Goal: Task Accomplishment & Management: Manage account settings

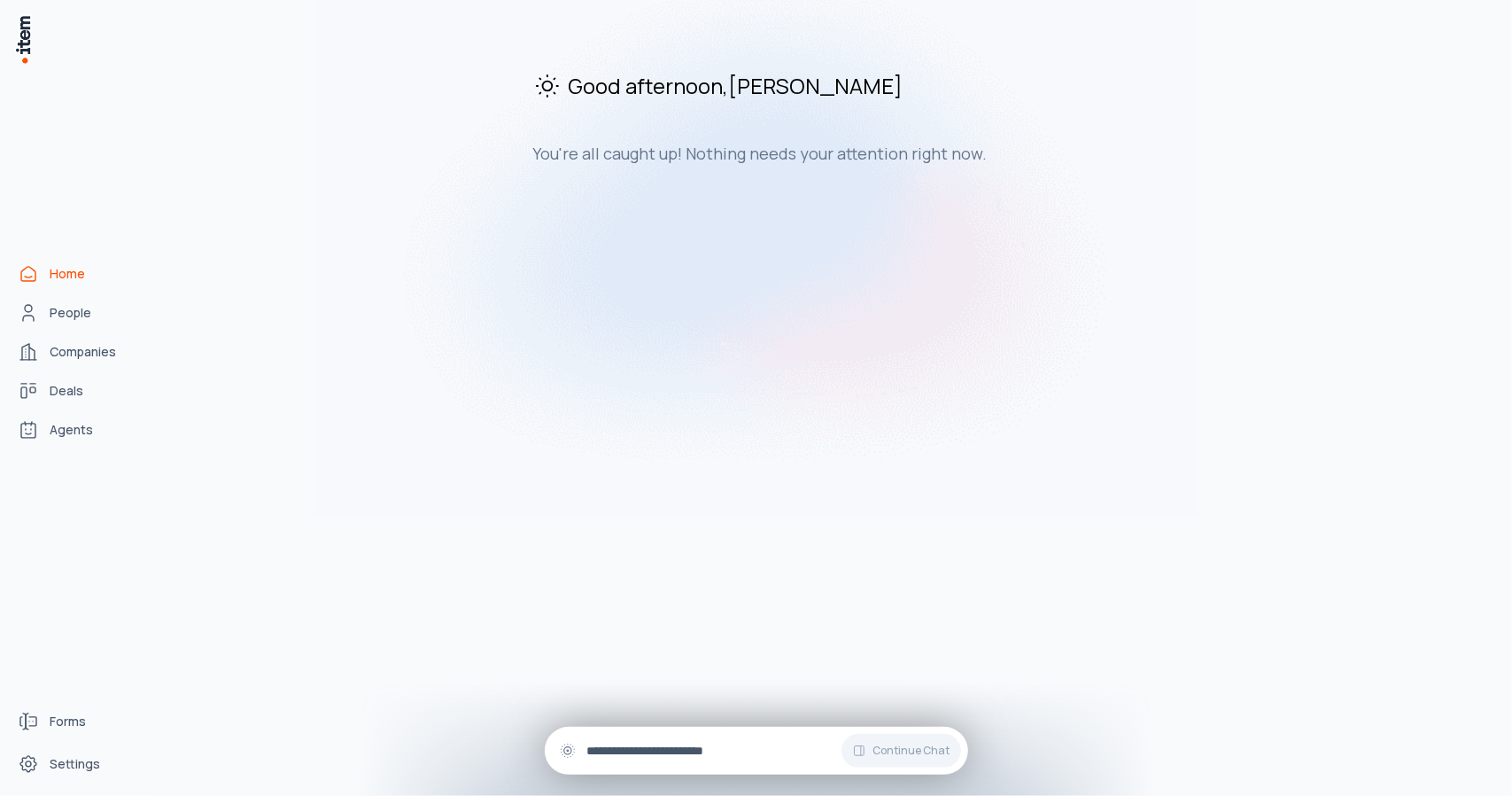
click at [623, 757] on input "text" at bounding box center [770, 750] width 367 height 19
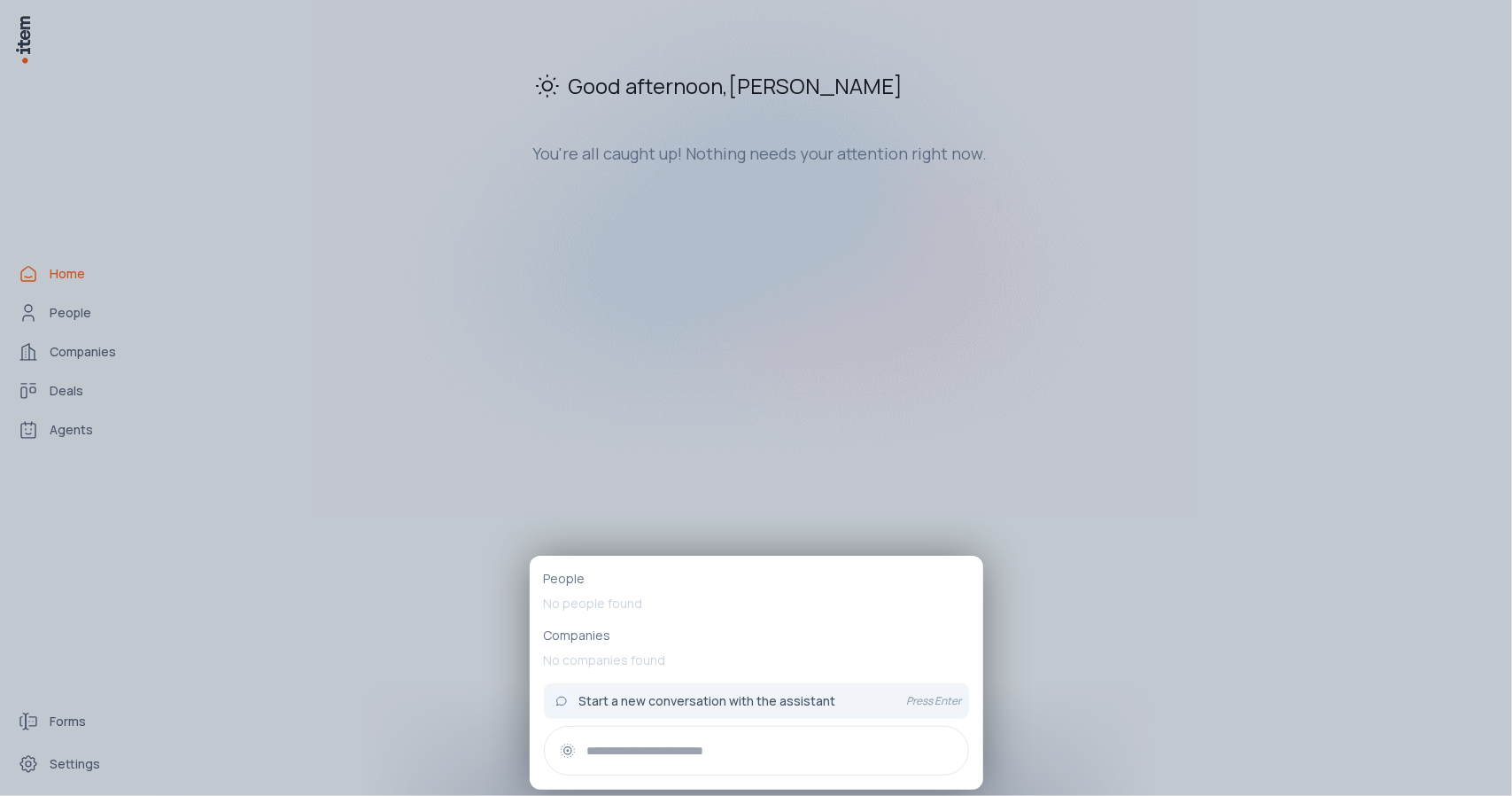
click at [484, 414] on div at bounding box center [756, 398] width 1512 height 796
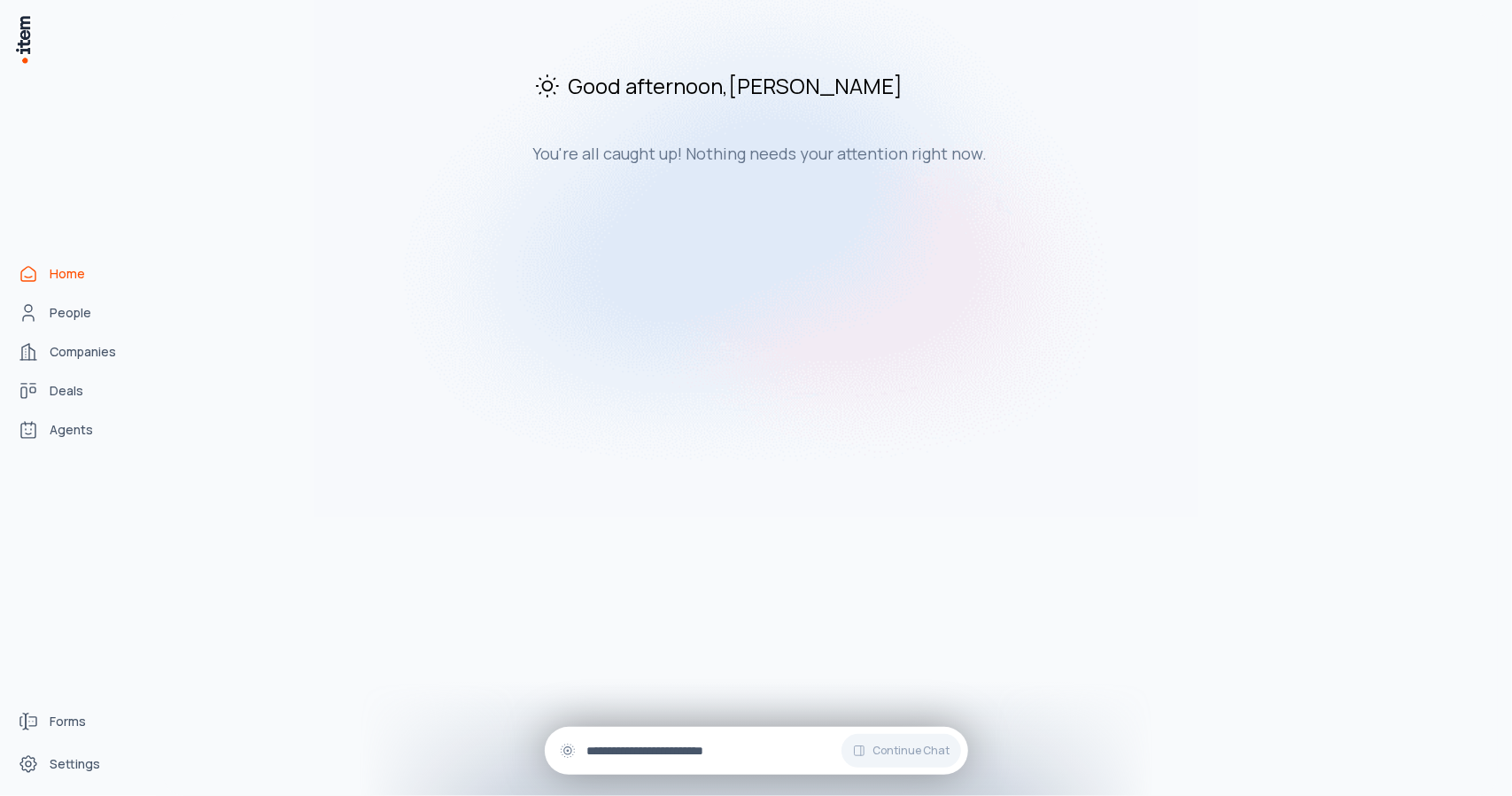
click at [668, 759] on input "text" at bounding box center [770, 750] width 367 height 19
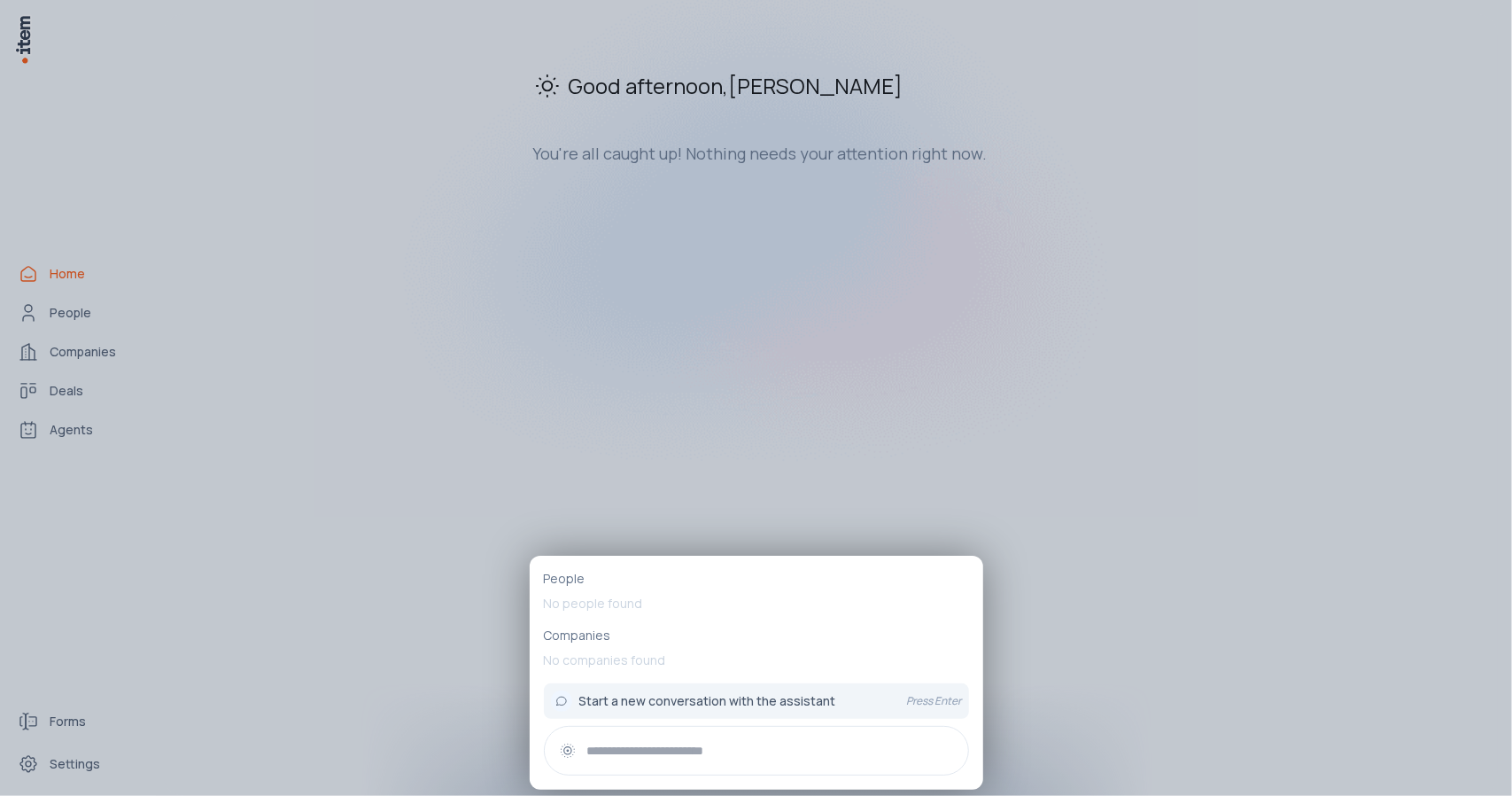
click at [606, 744] on input "text" at bounding box center [770, 750] width 367 height 19
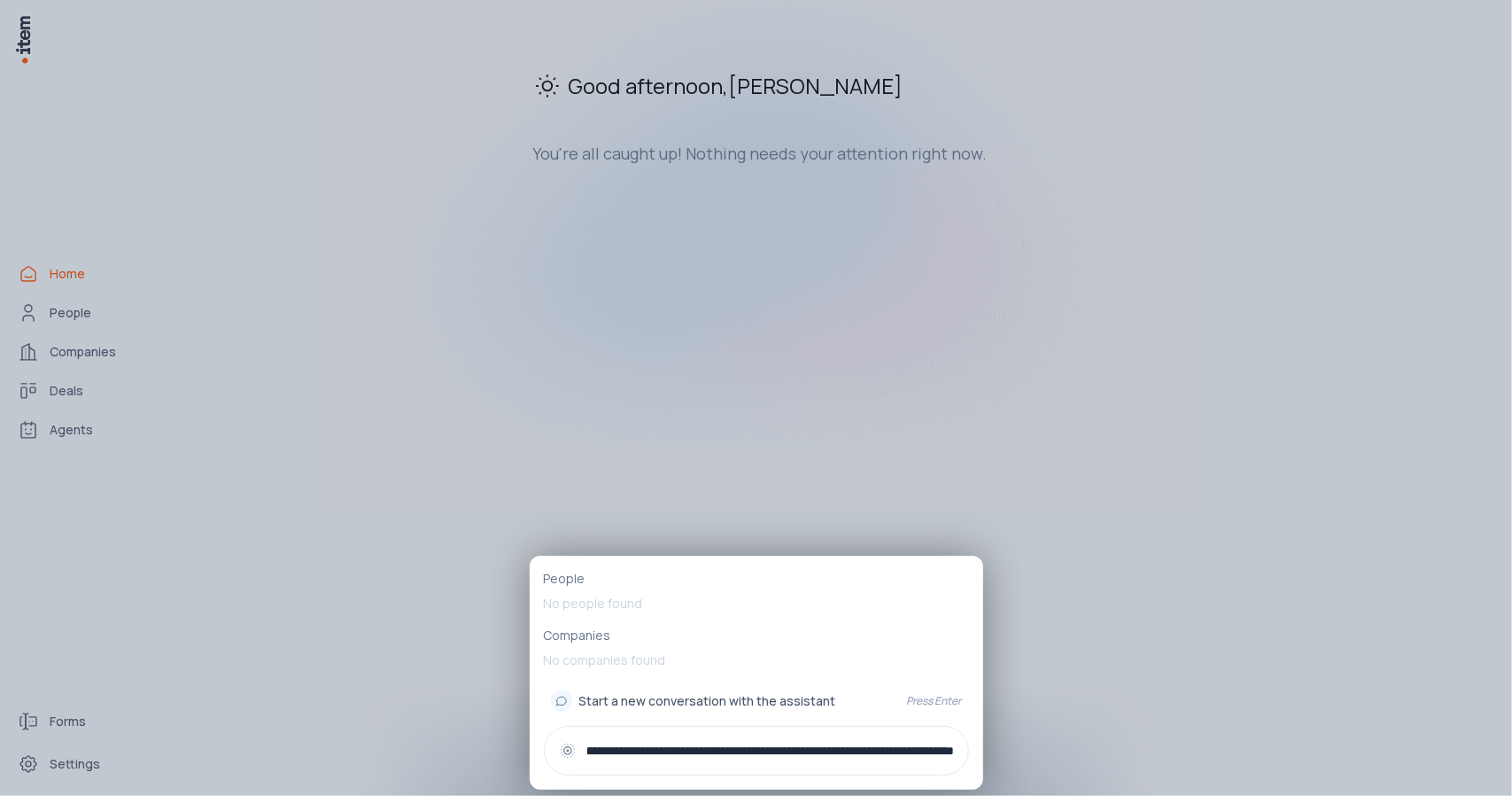
scroll to position [0, 728]
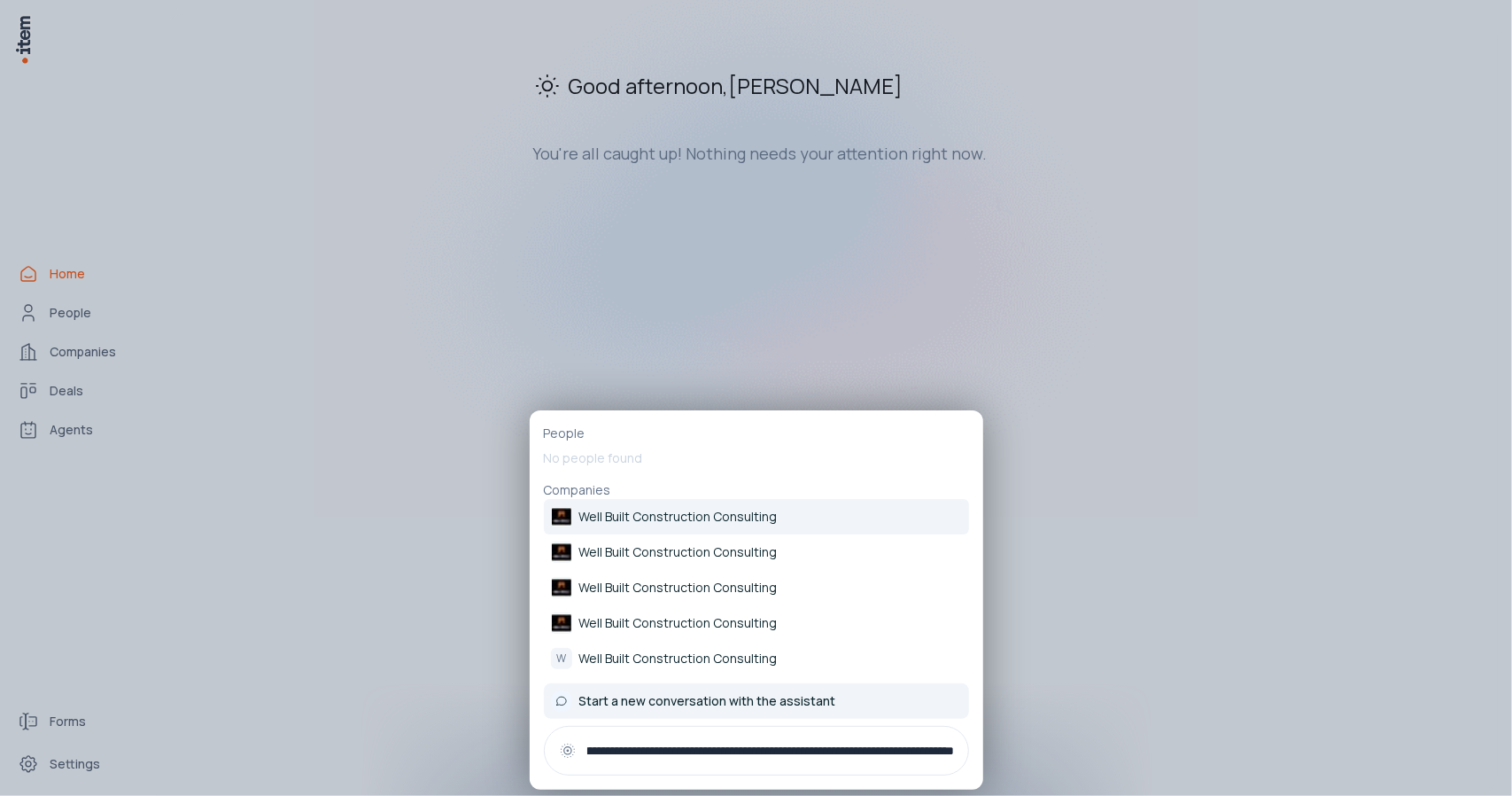
type input "**********"
click at [722, 697] on span "Start a new conversation with the assistant" at bounding box center [708, 701] width 257 height 18
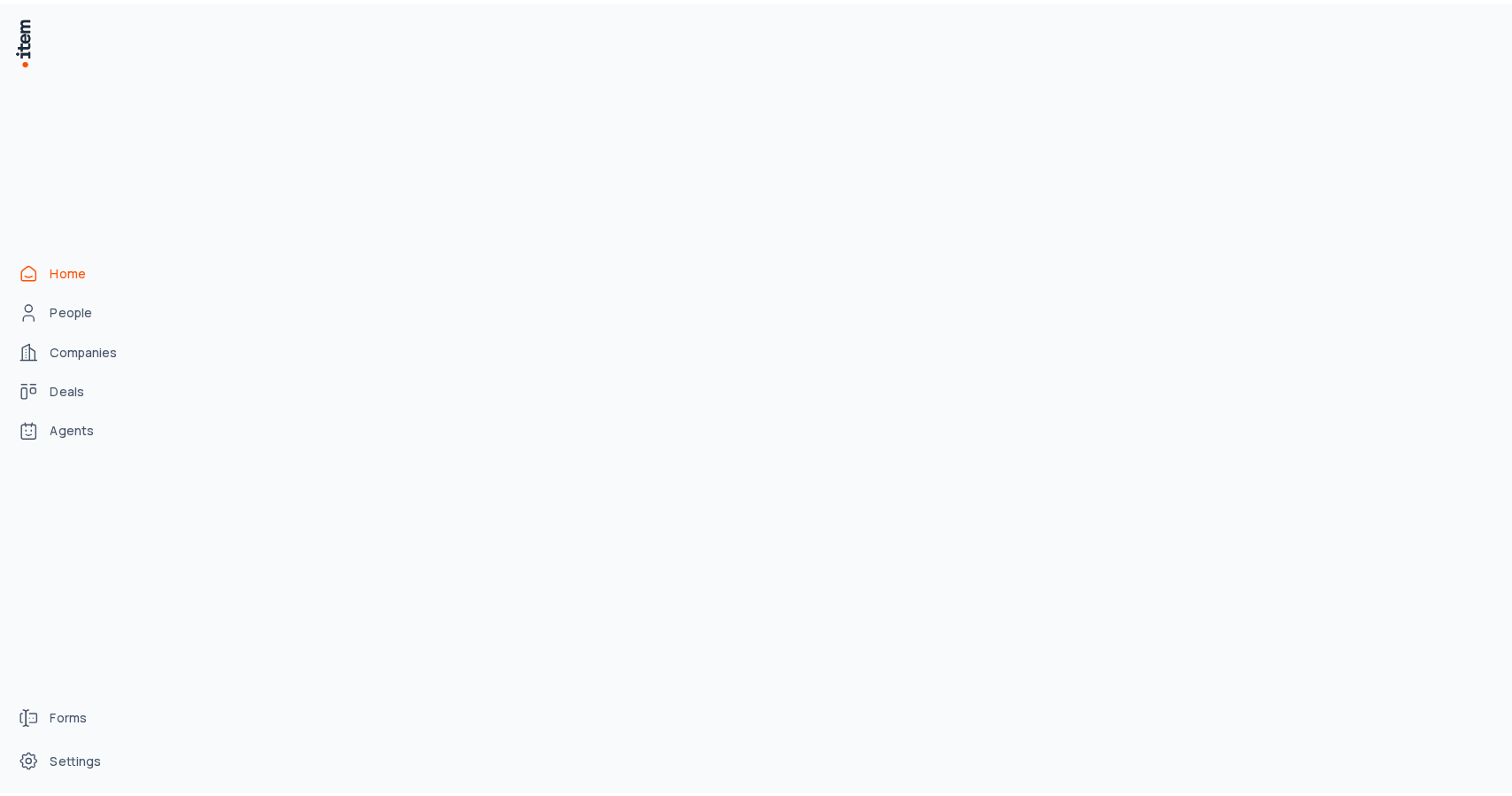
scroll to position [0, 0]
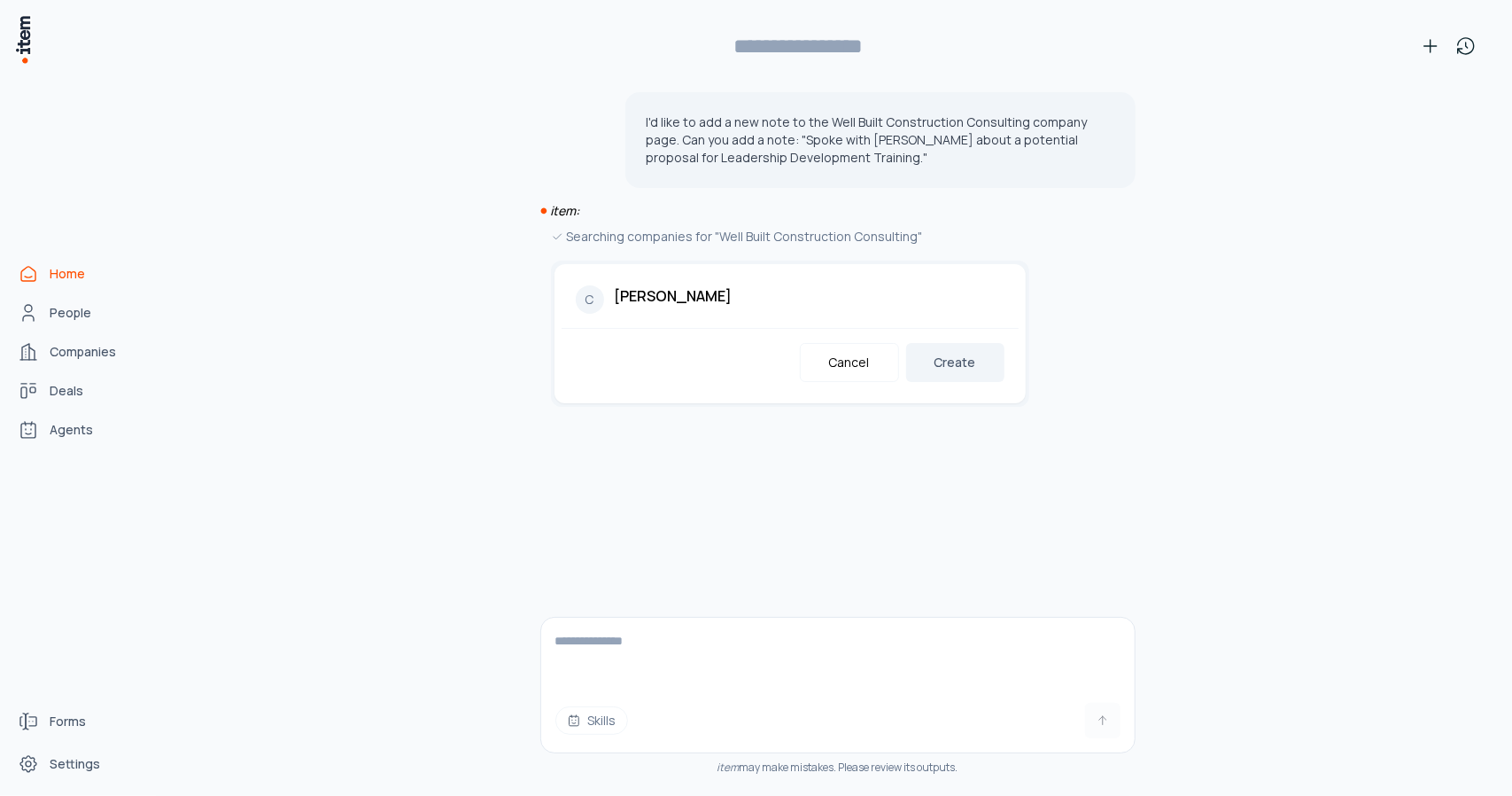
type input "**********"
click at [941, 359] on button "Create" at bounding box center [955, 362] width 98 height 39
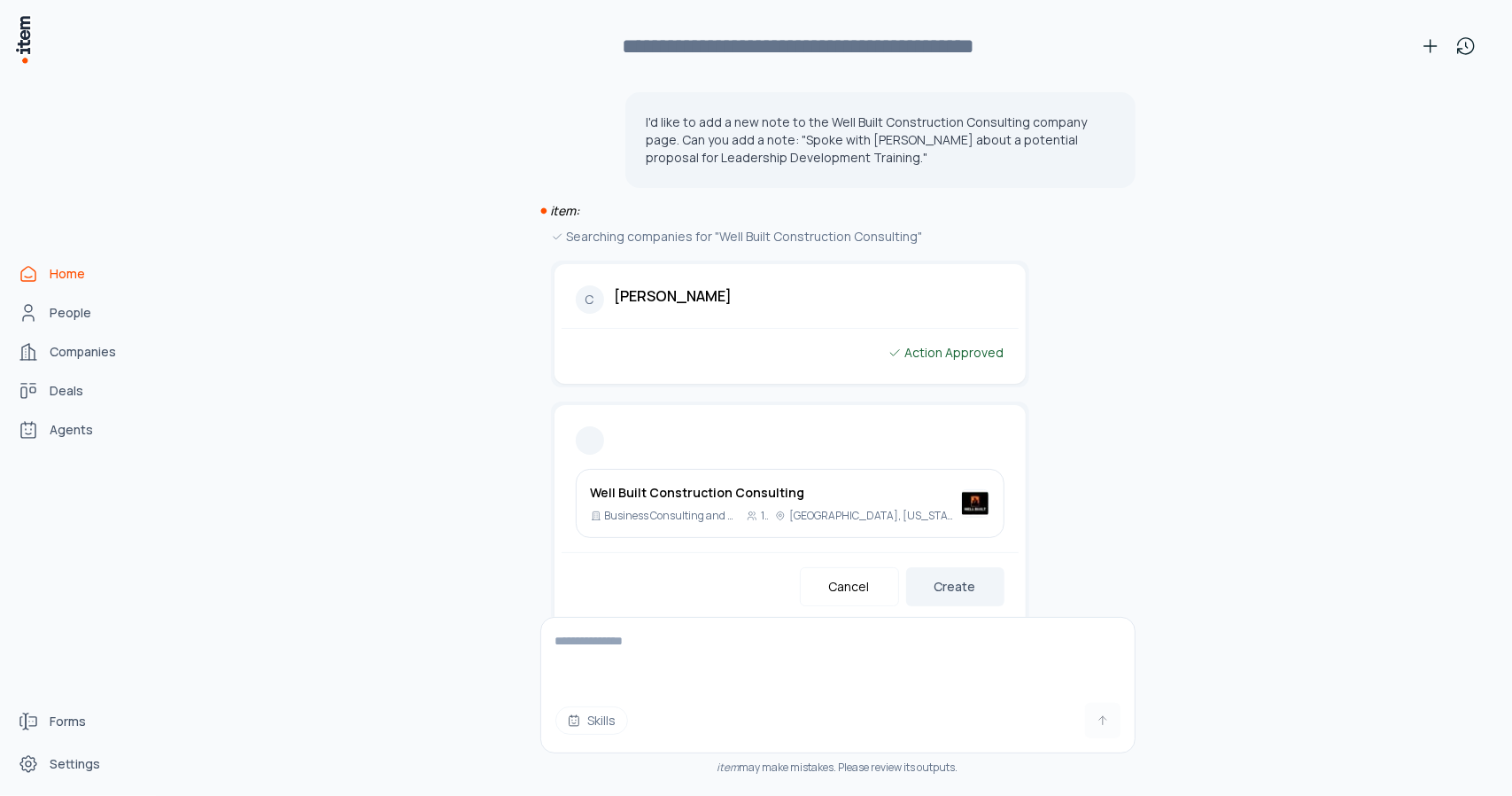
scroll to position [41, 0]
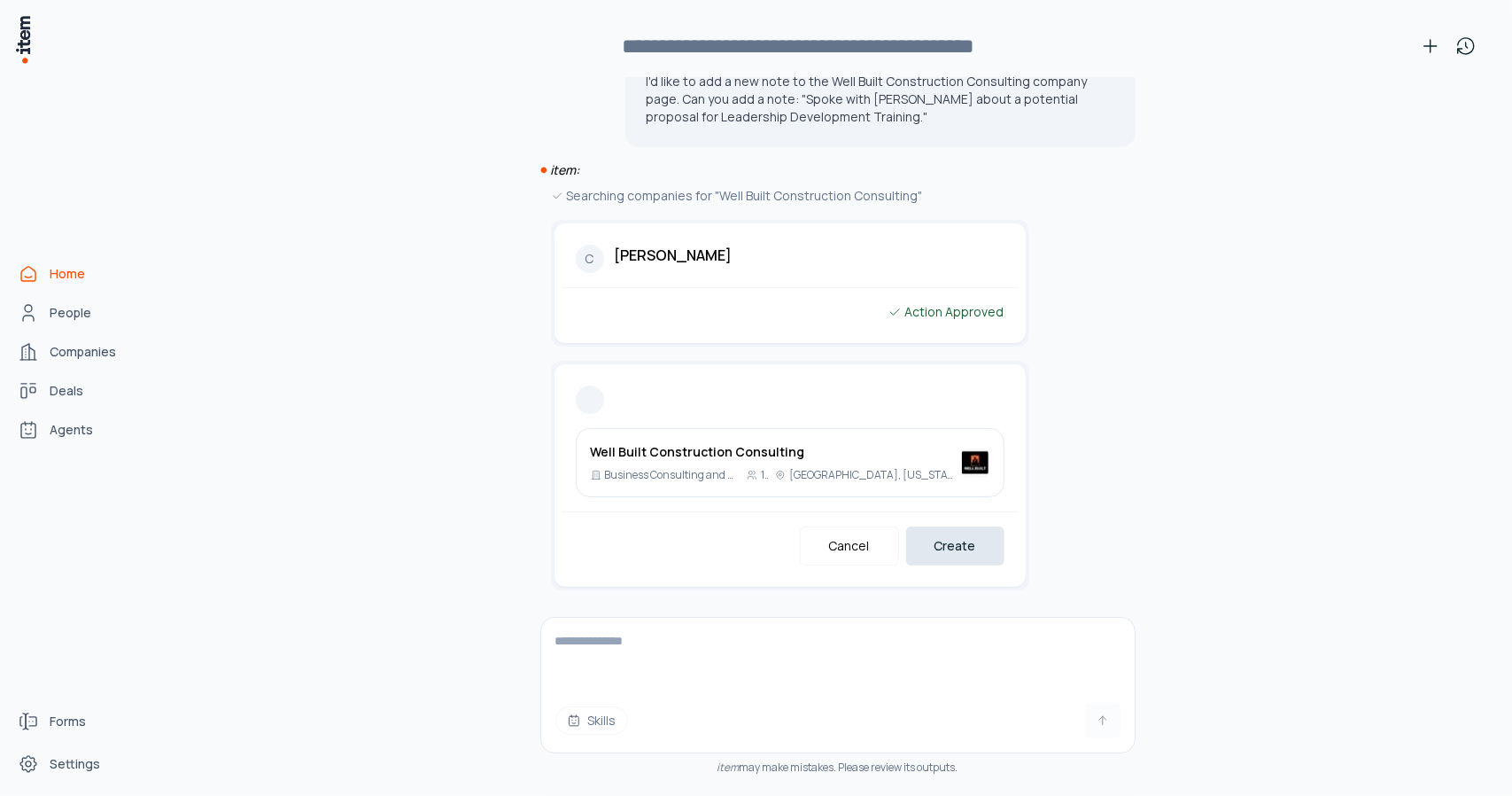
click at [946, 550] on button "Create" at bounding box center [955, 545] width 98 height 39
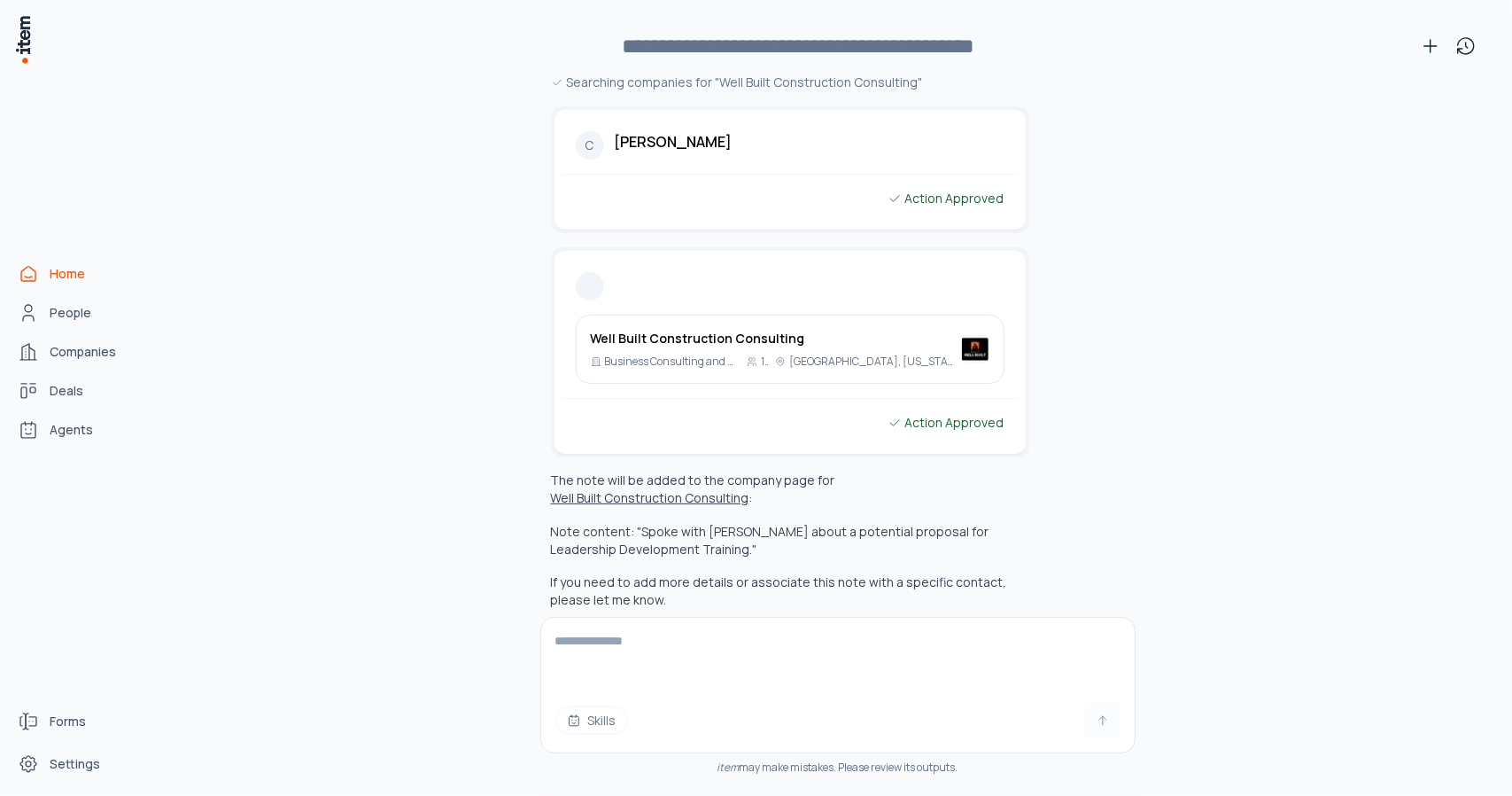
scroll to position [155, 0]
drag, startPoint x: 549, startPoint y: 478, endPoint x: 680, endPoint y: 494, distance: 132.0
click at [680, 494] on div "The note will be added to the company page for Well Built Construction Consulti…" at bounding box center [790, 540] width 479 height 137
click at [672, 543] on div "The note will be added to the company page for Well Built Construction Consulti…" at bounding box center [790, 540] width 479 height 137
click at [630, 635] on textarea at bounding box center [838, 653] width 594 height 71
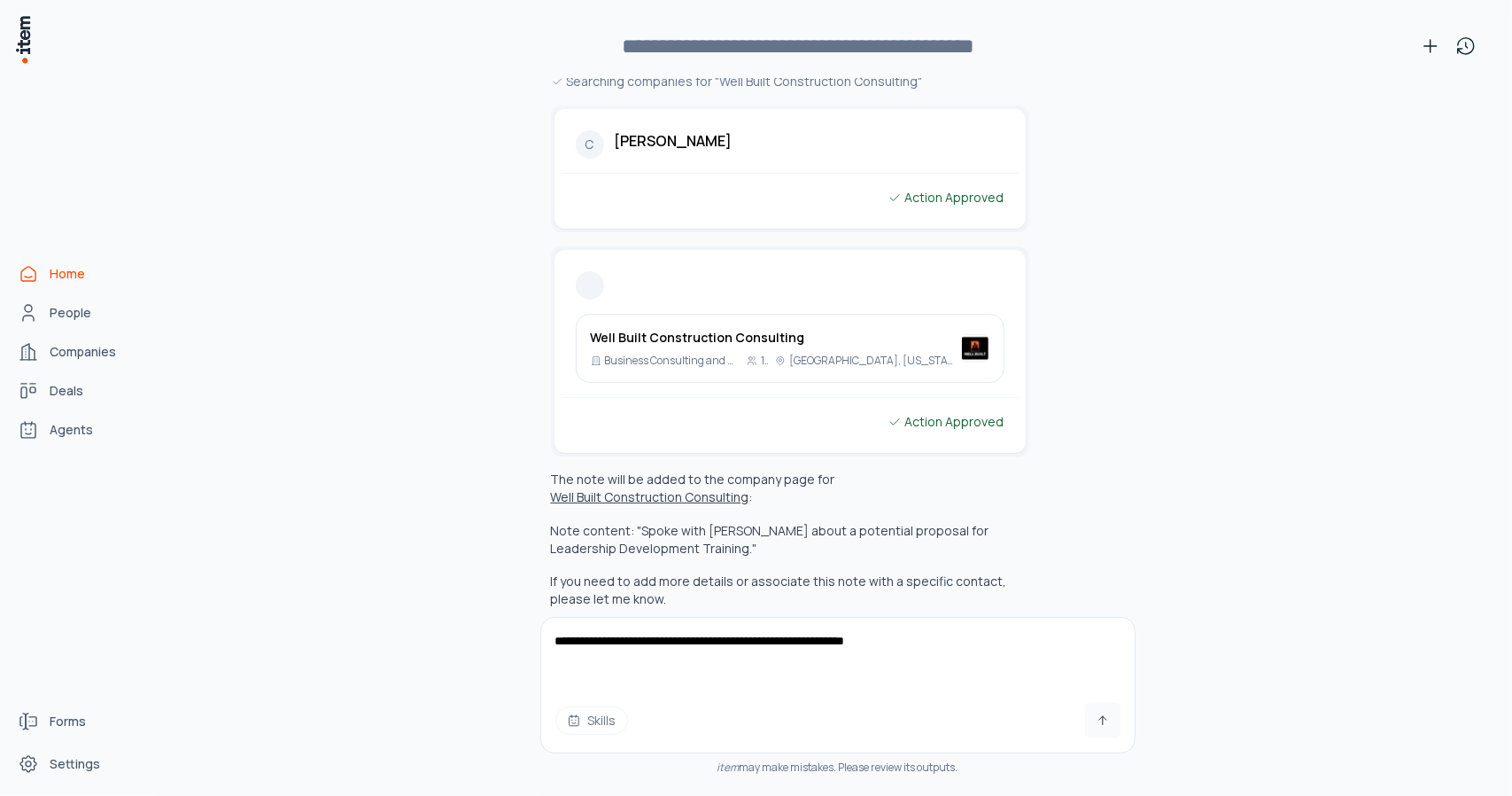
type textarea "**********"
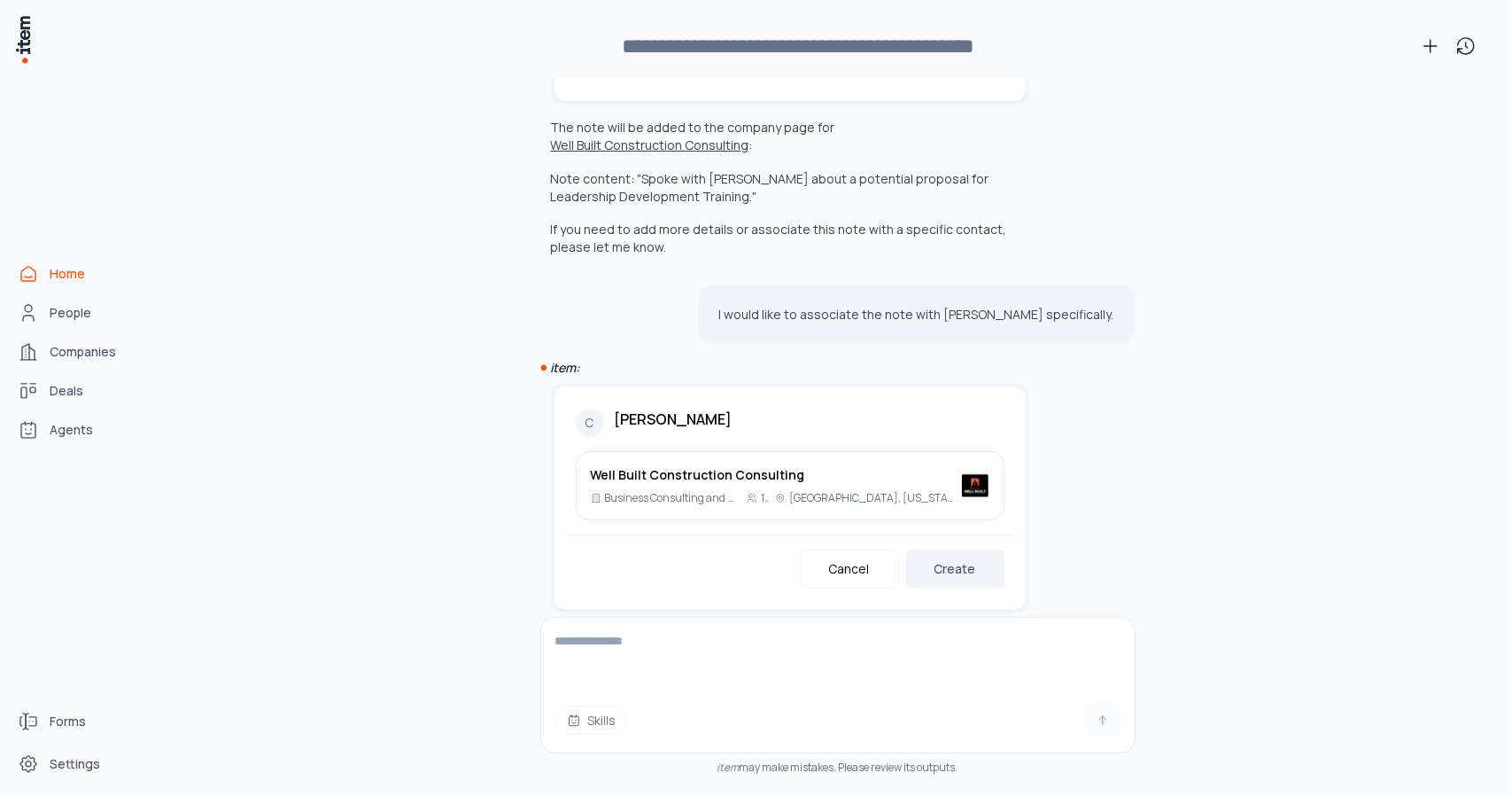
scroll to position [511, 0]
click at [945, 545] on button "Create" at bounding box center [955, 564] width 98 height 39
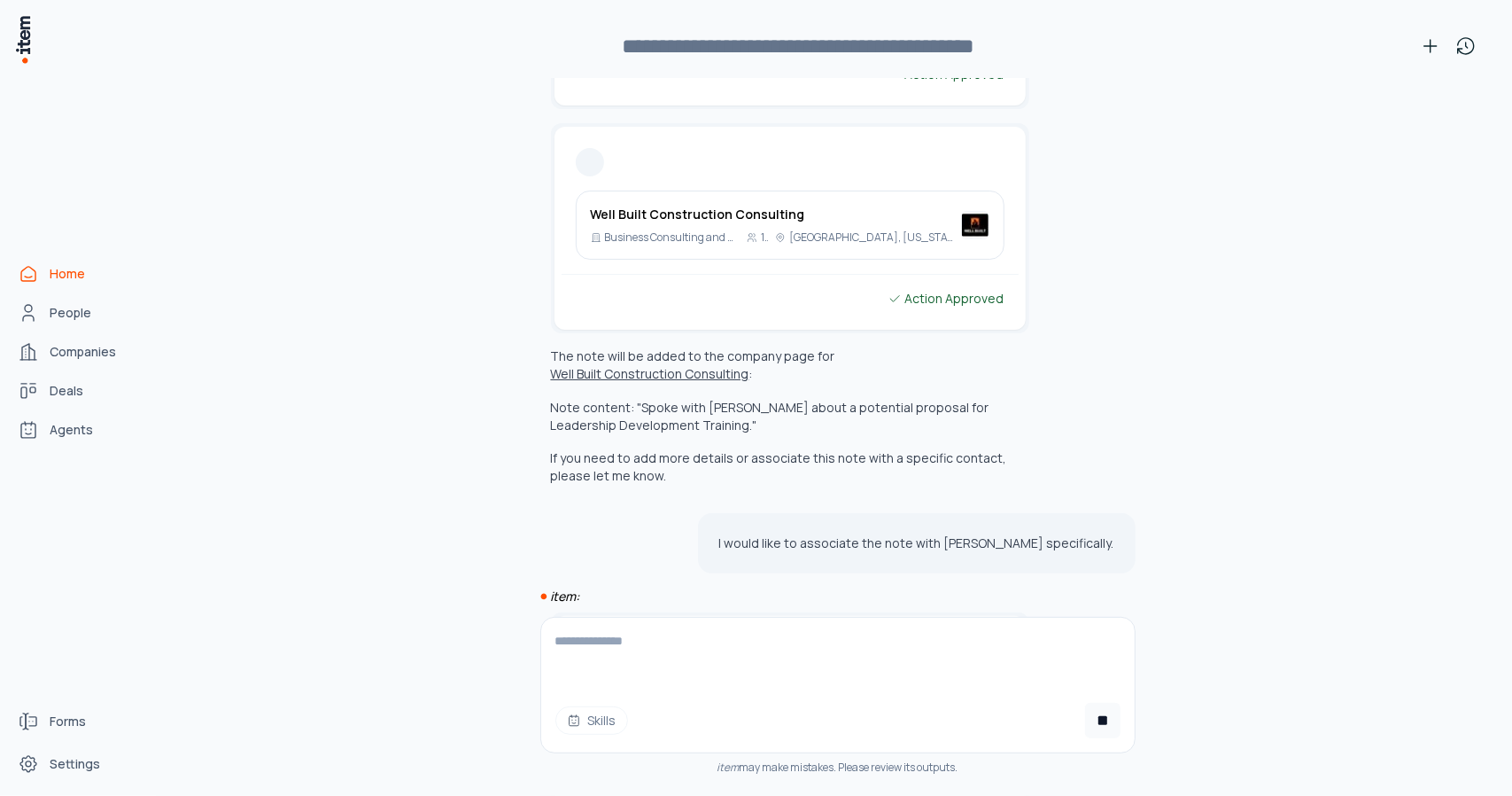
scroll to position [277, 0]
click at [749, 366] on button "Well Built Construction Consulting" at bounding box center [650, 375] width 198 height 18
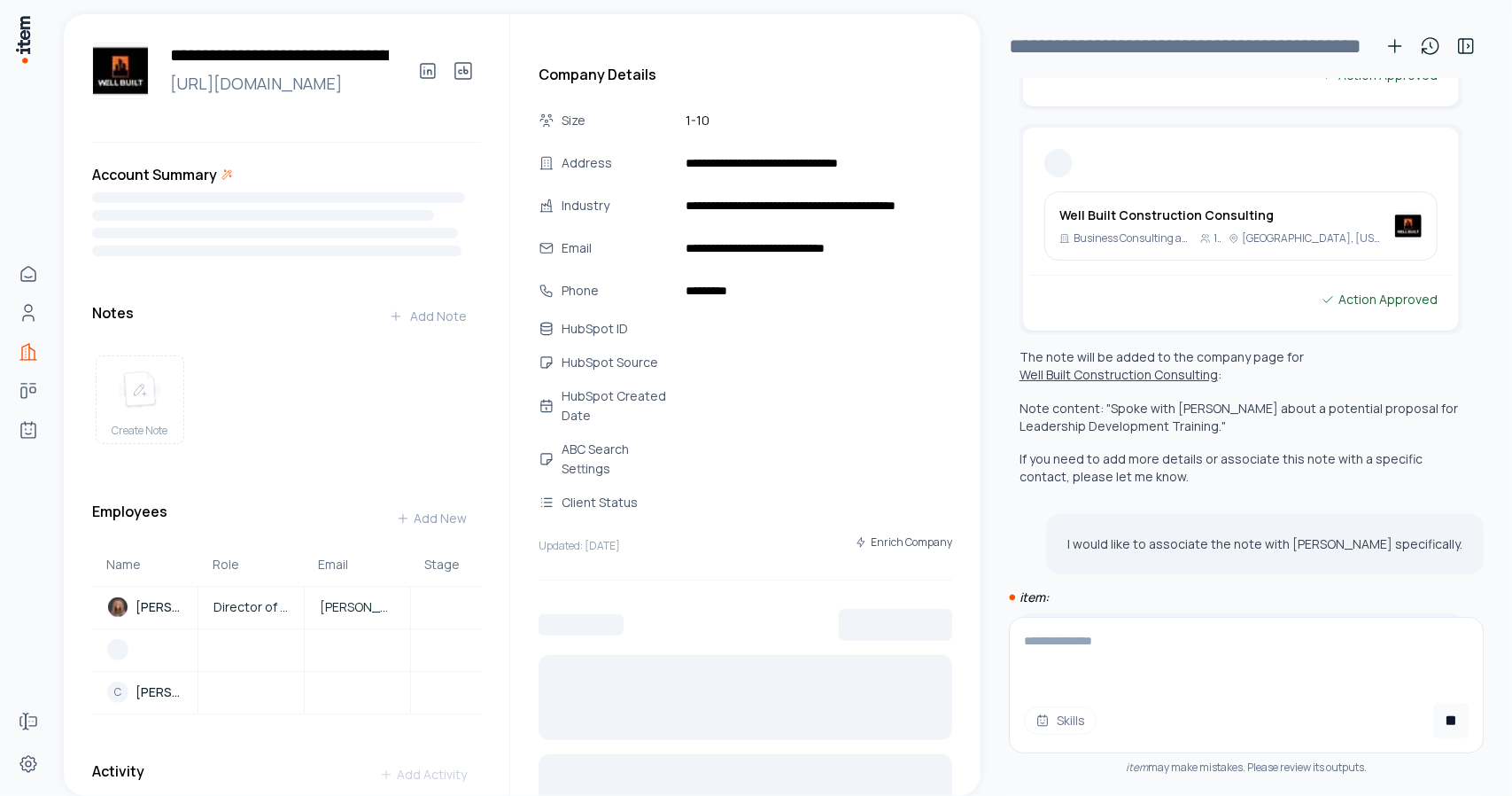
click at [1098, 378] on button "Well Built Construction Consulting" at bounding box center [1119, 375] width 198 height 18
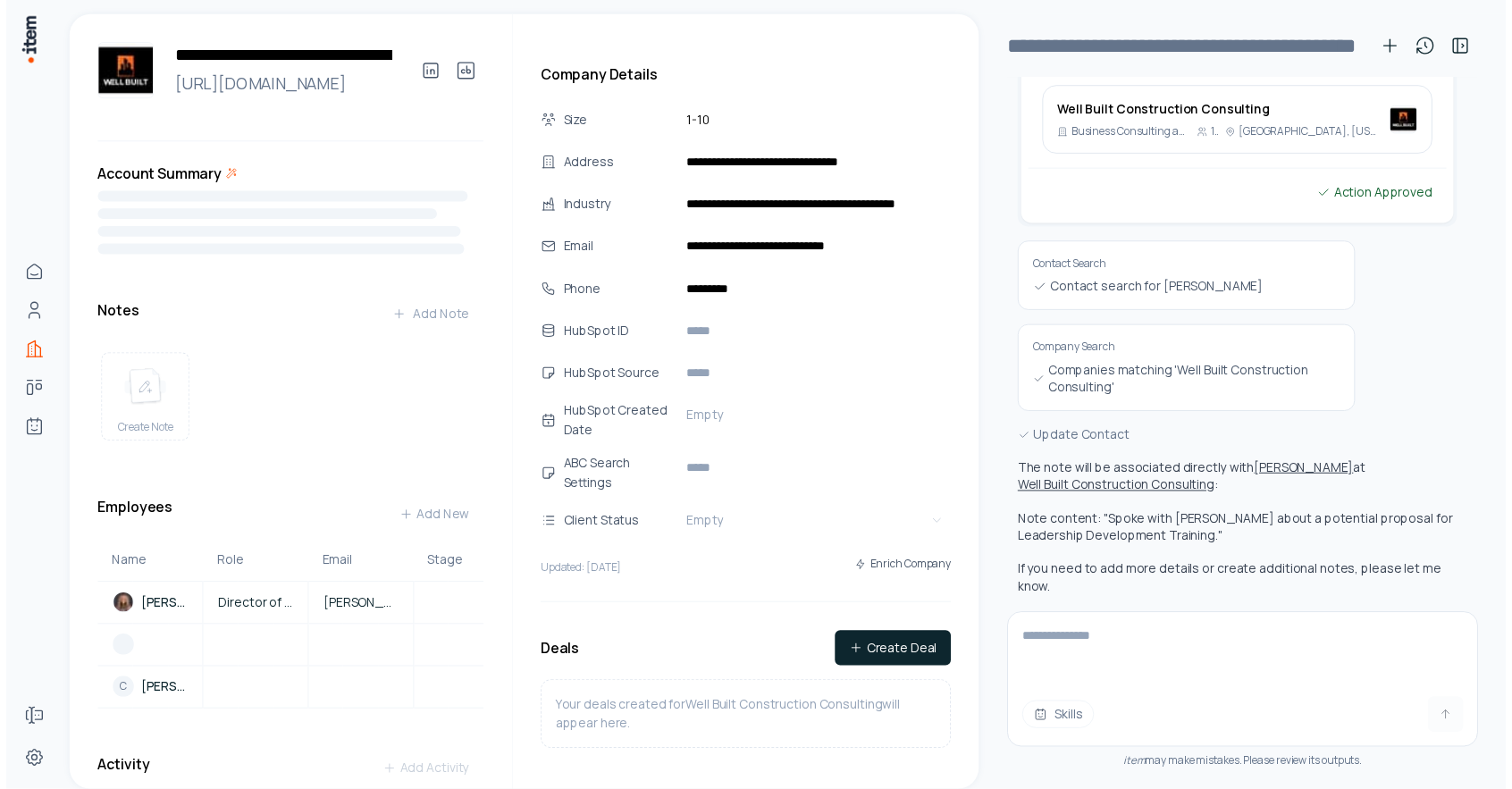
scroll to position [884, 0]
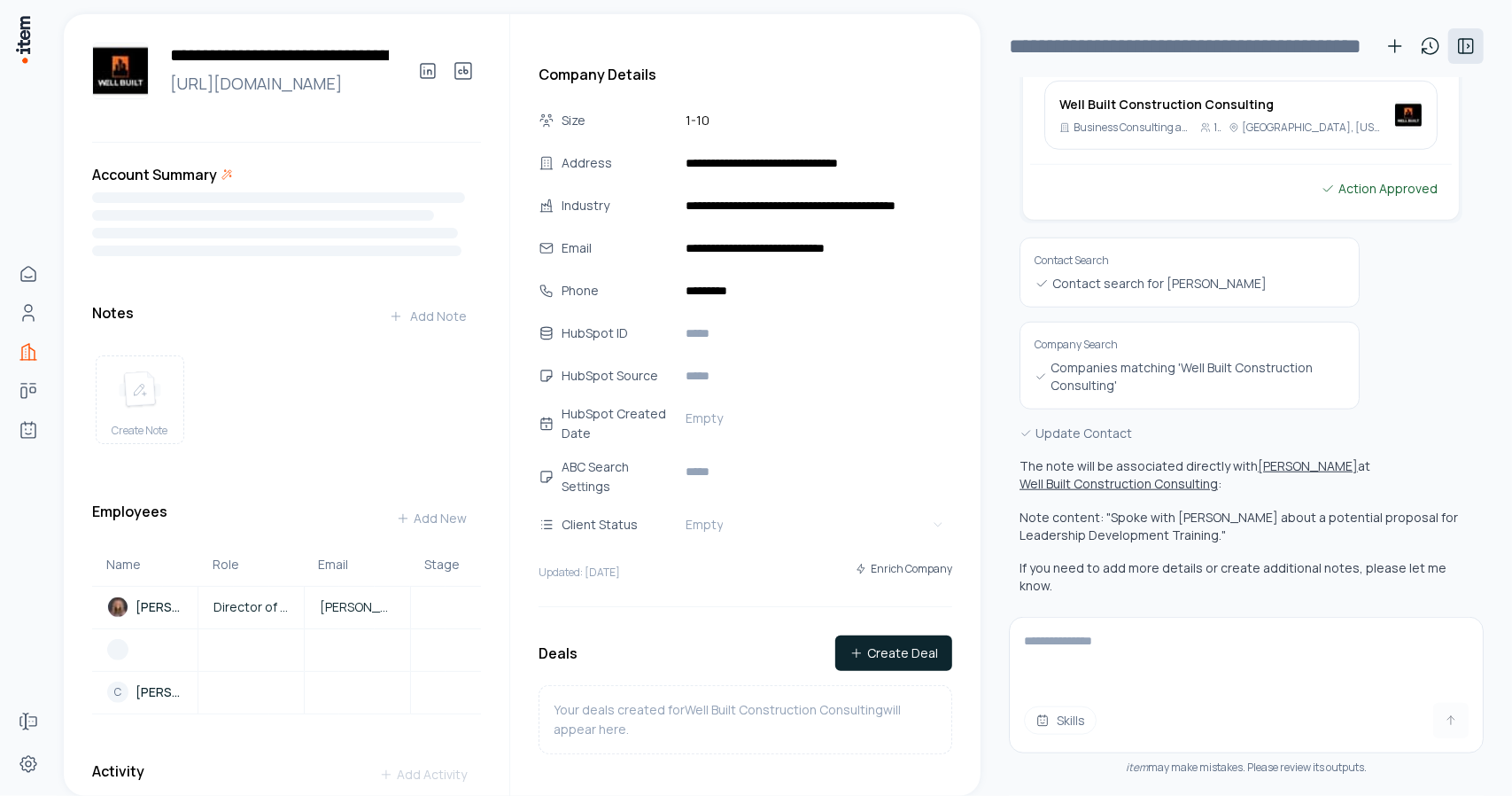
click at [1465, 44] on icon at bounding box center [1466, 46] width 21 height 21
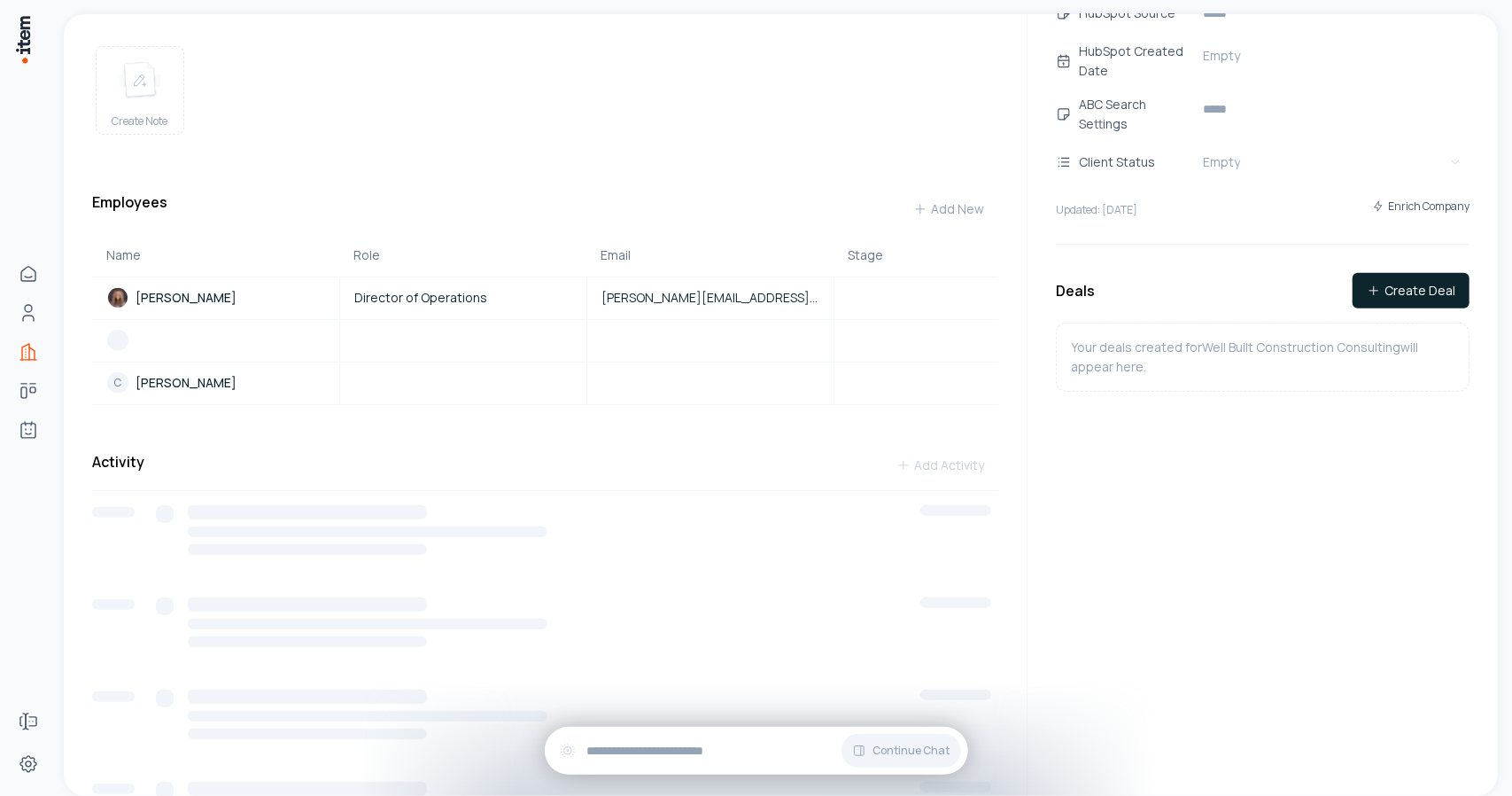
scroll to position [363, 0]
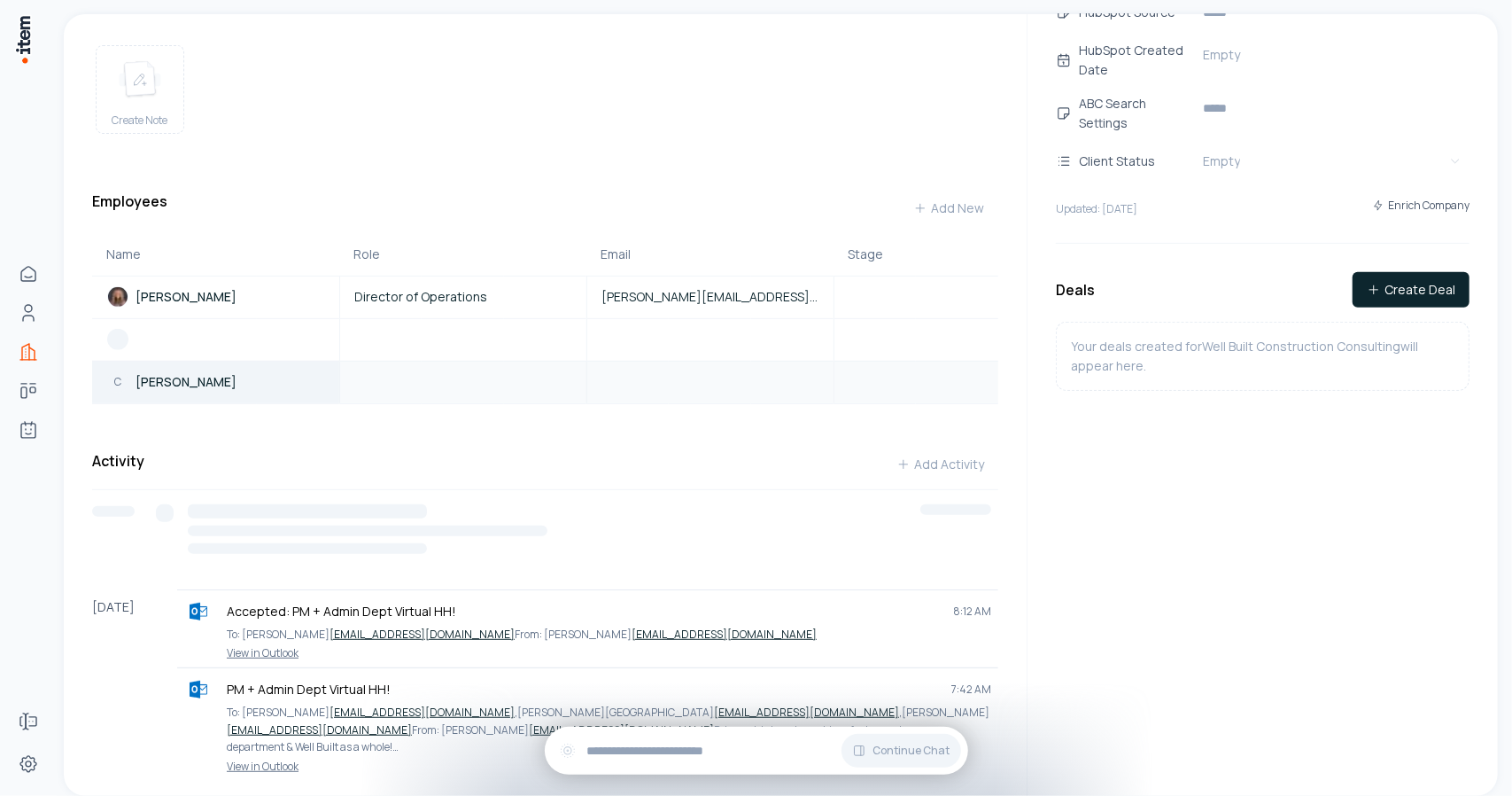
click at [151, 375] on p "[PERSON_NAME]" at bounding box center [186, 381] width 101 height 18
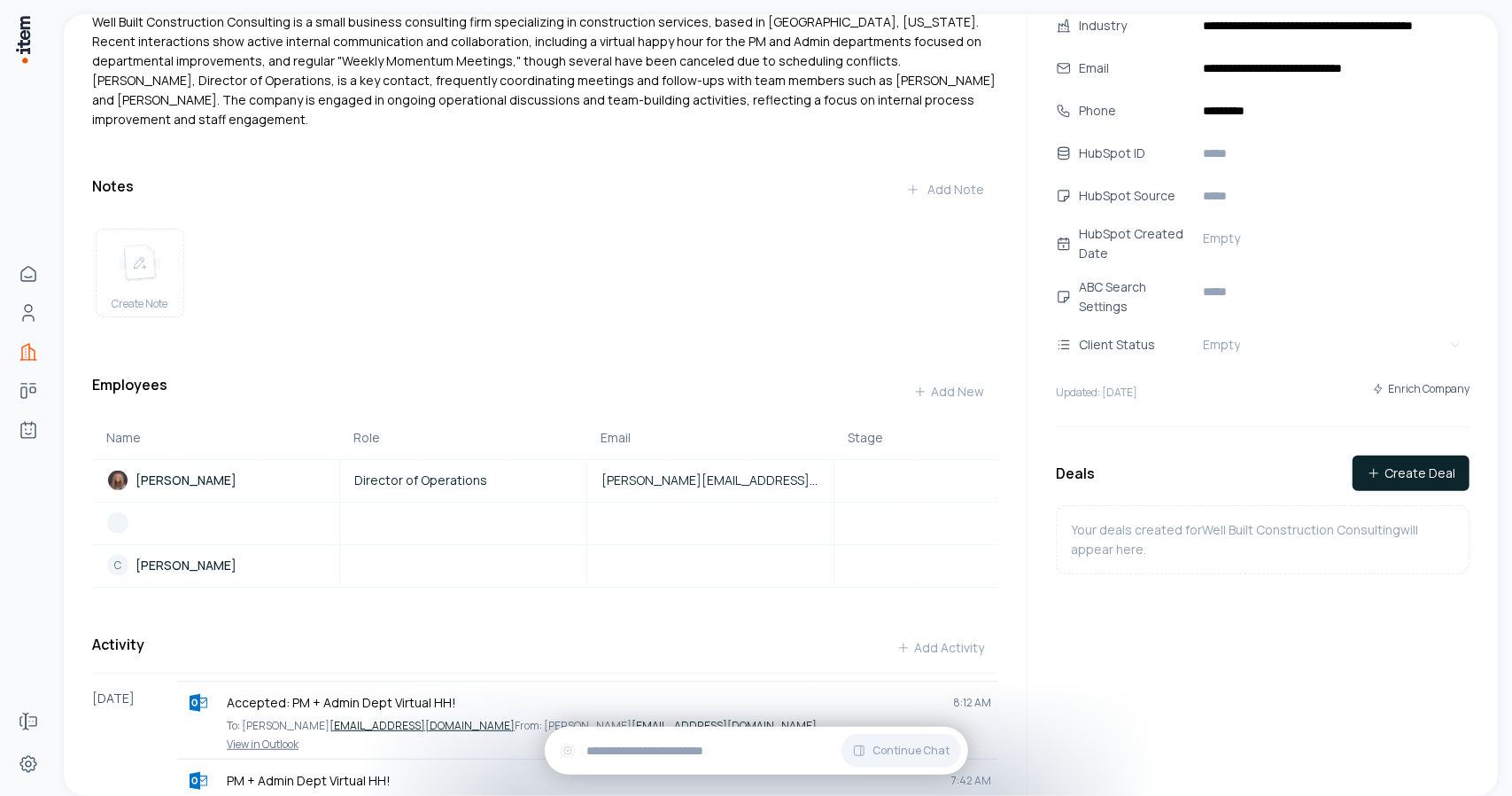
scroll to position [171, 0]
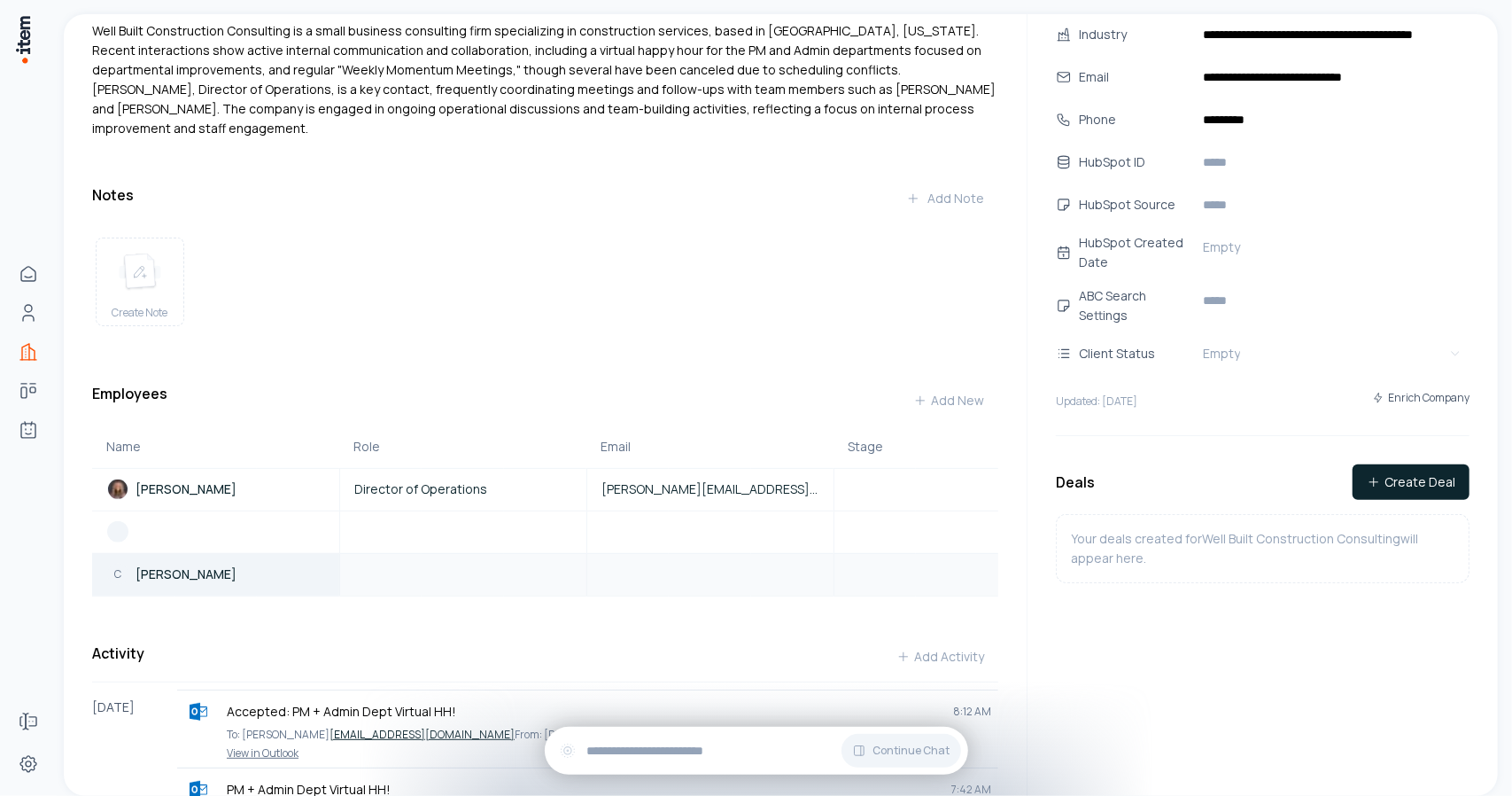
click at [186, 573] on p "[PERSON_NAME]" at bounding box center [186, 574] width 101 height 18
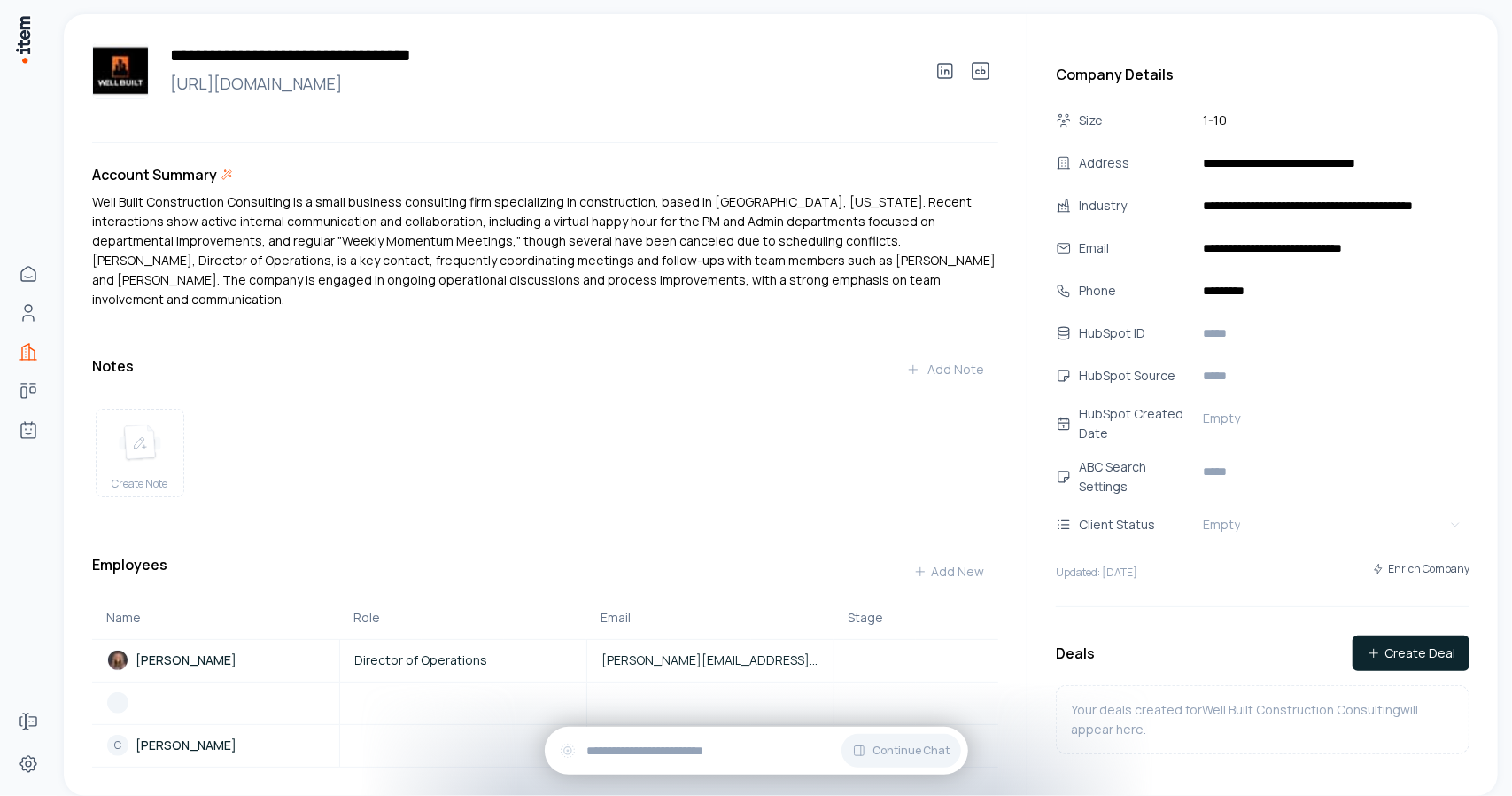
click at [234, 352] on div "Notes Add Note" at bounding box center [545, 369] width 907 height 35
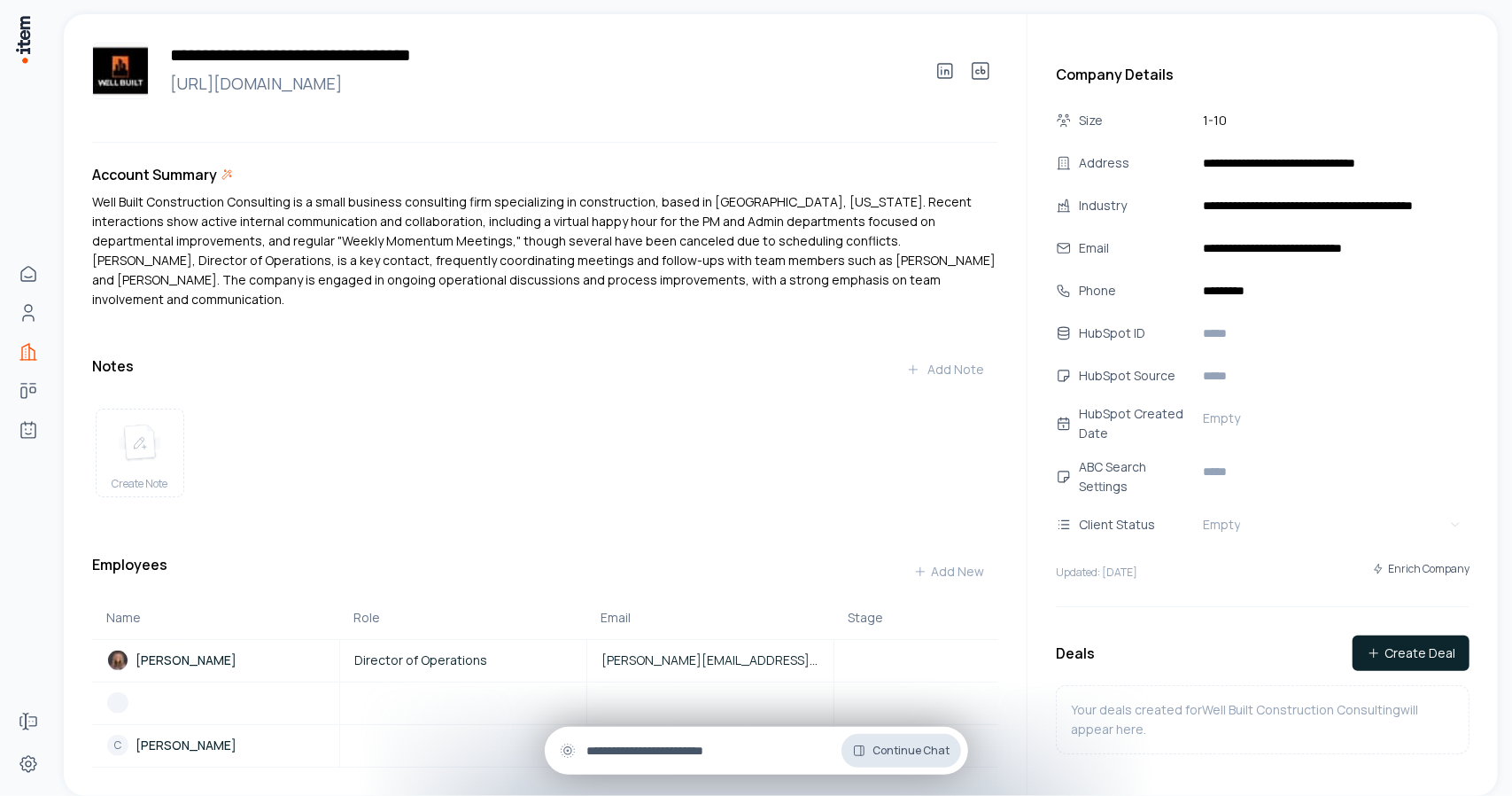
click at [893, 754] on span "Continue Chat" at bounding box center [911, 750] width 77 height 14
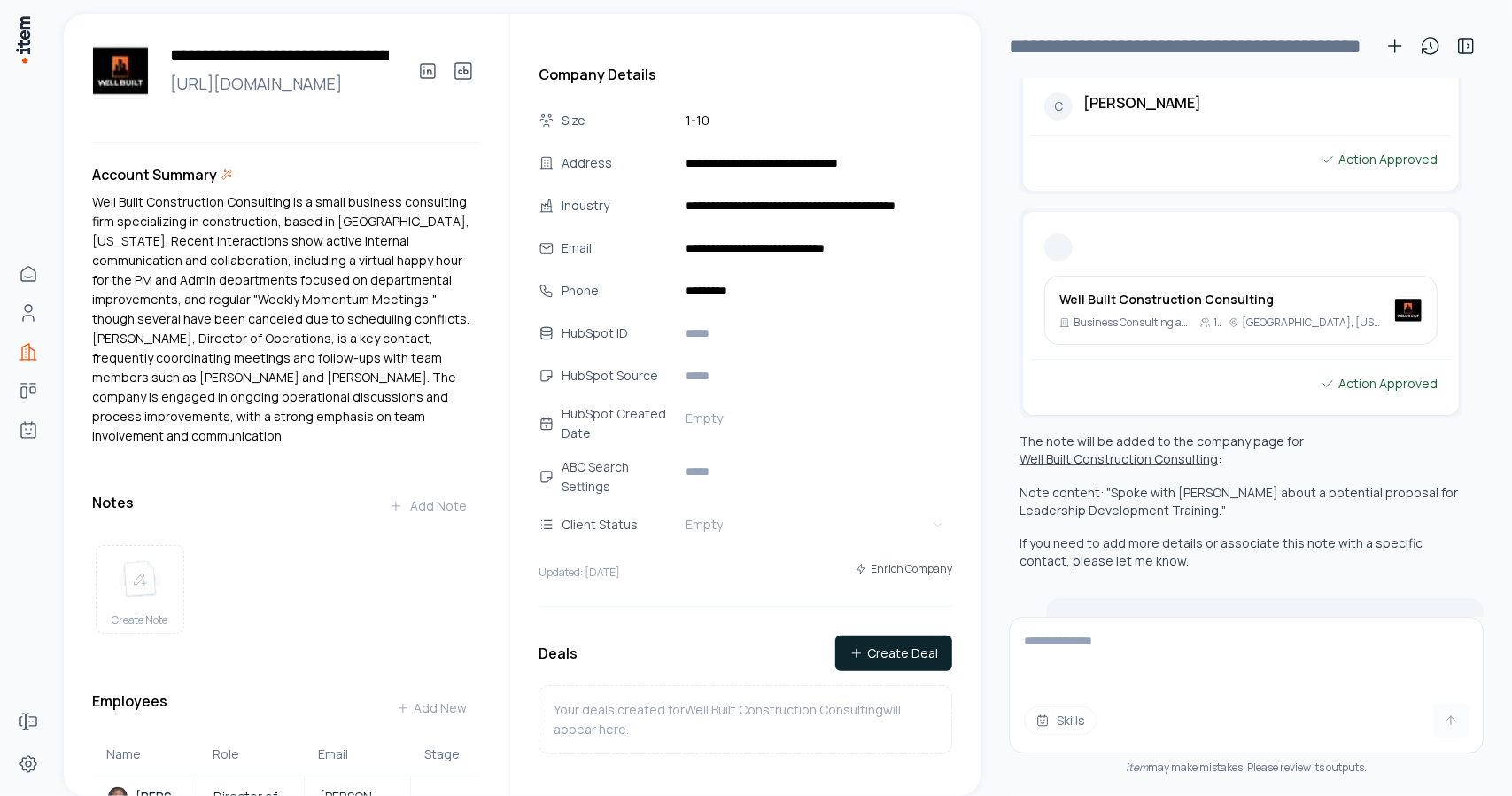
scroll to position [194, 0]
click at [1461, 45] on icon at bounding box center [1466, 46] width 21 height 21
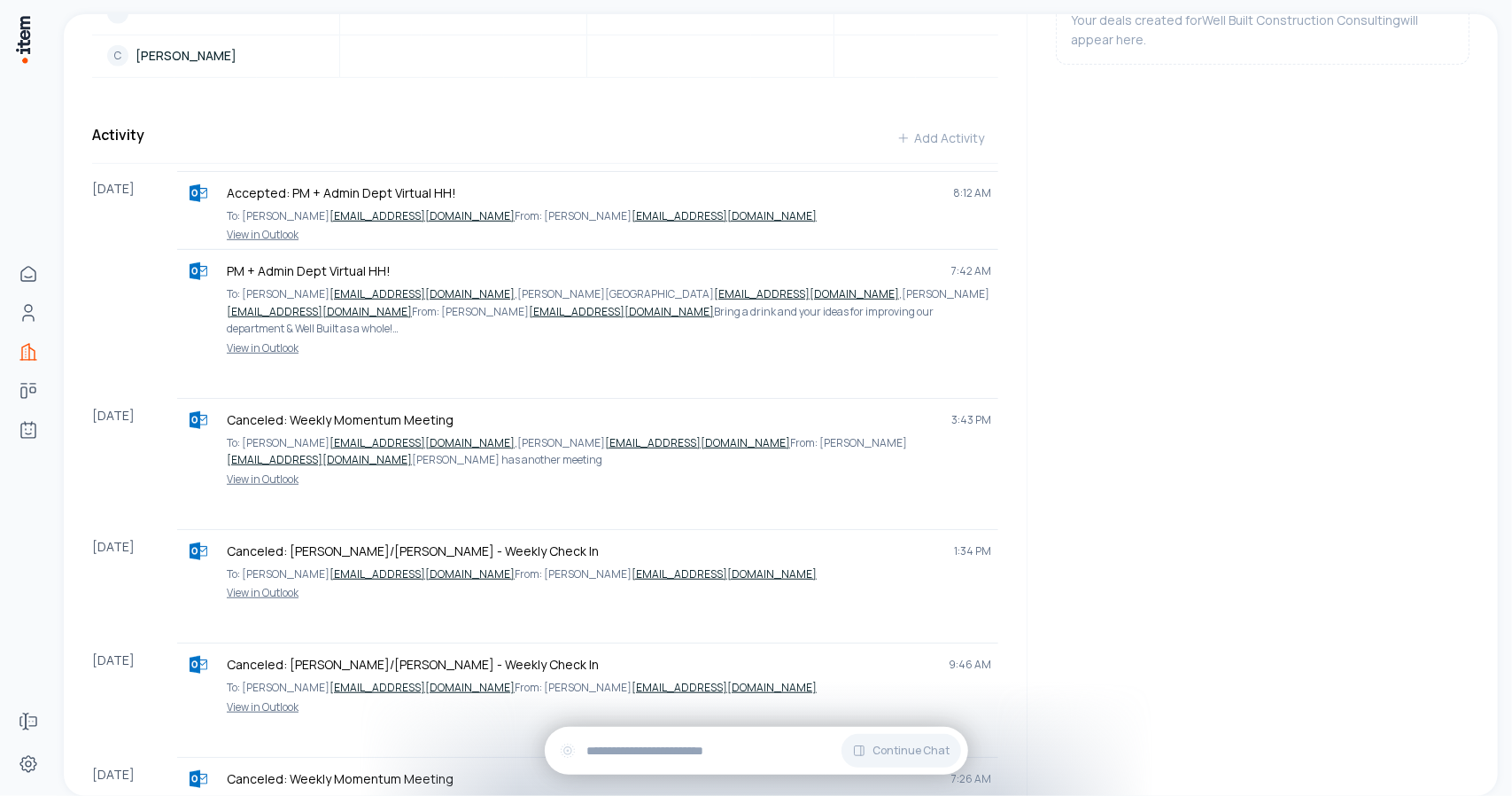
scroll to position [688, 0]
click at [941, 128] on button "Add Activity" at bounding box center [941, 138] width 116 height 35
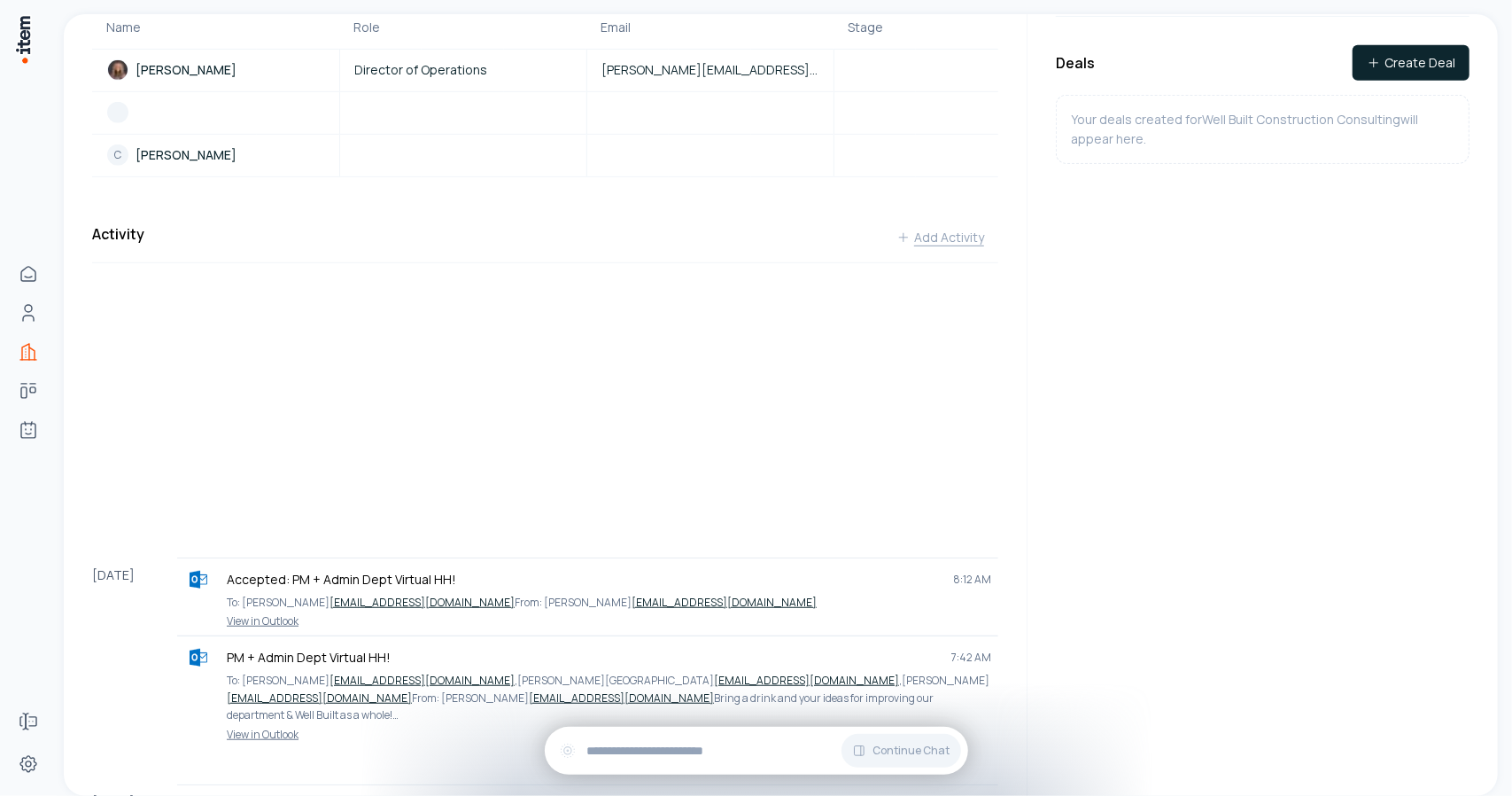
scroll to position [574, 0]
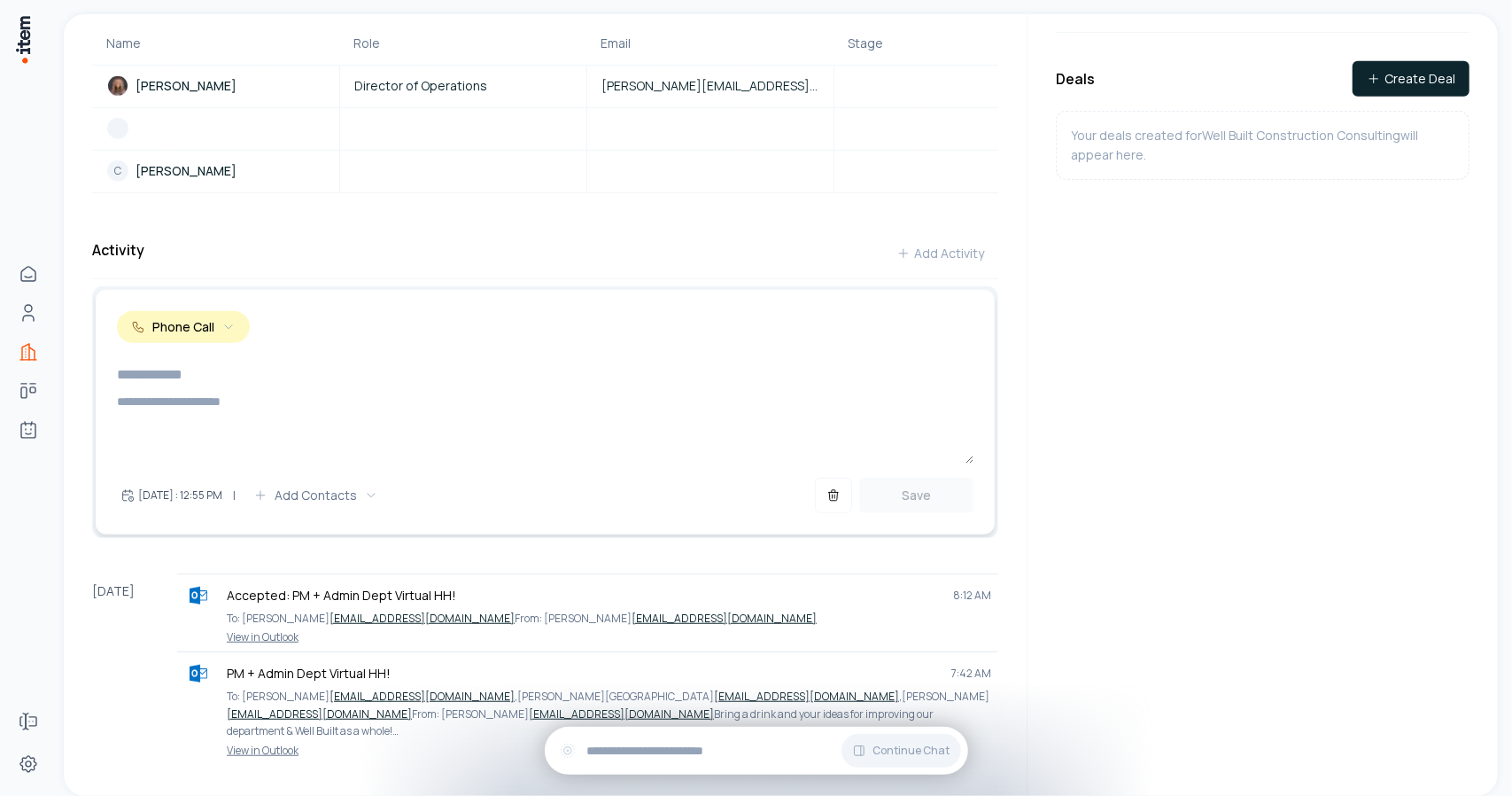
click at [234, 320] on icon "button" at bounding box center [228, 327] width 14 height 14
click at [371, 250] on div "Activity Add Activity" at bounding box center [545, 257] width 907 height 44
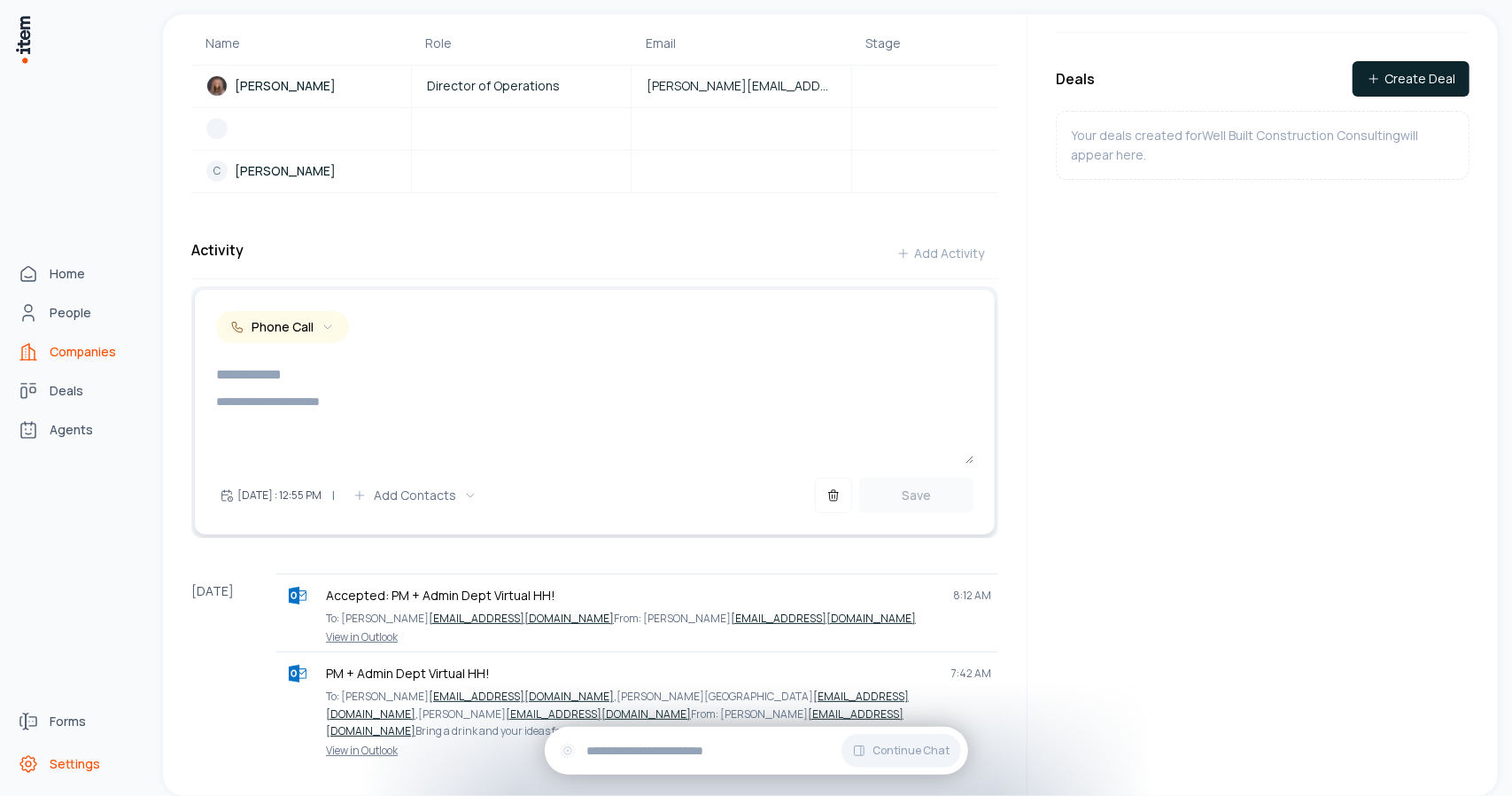
scroll to position [594, 0]
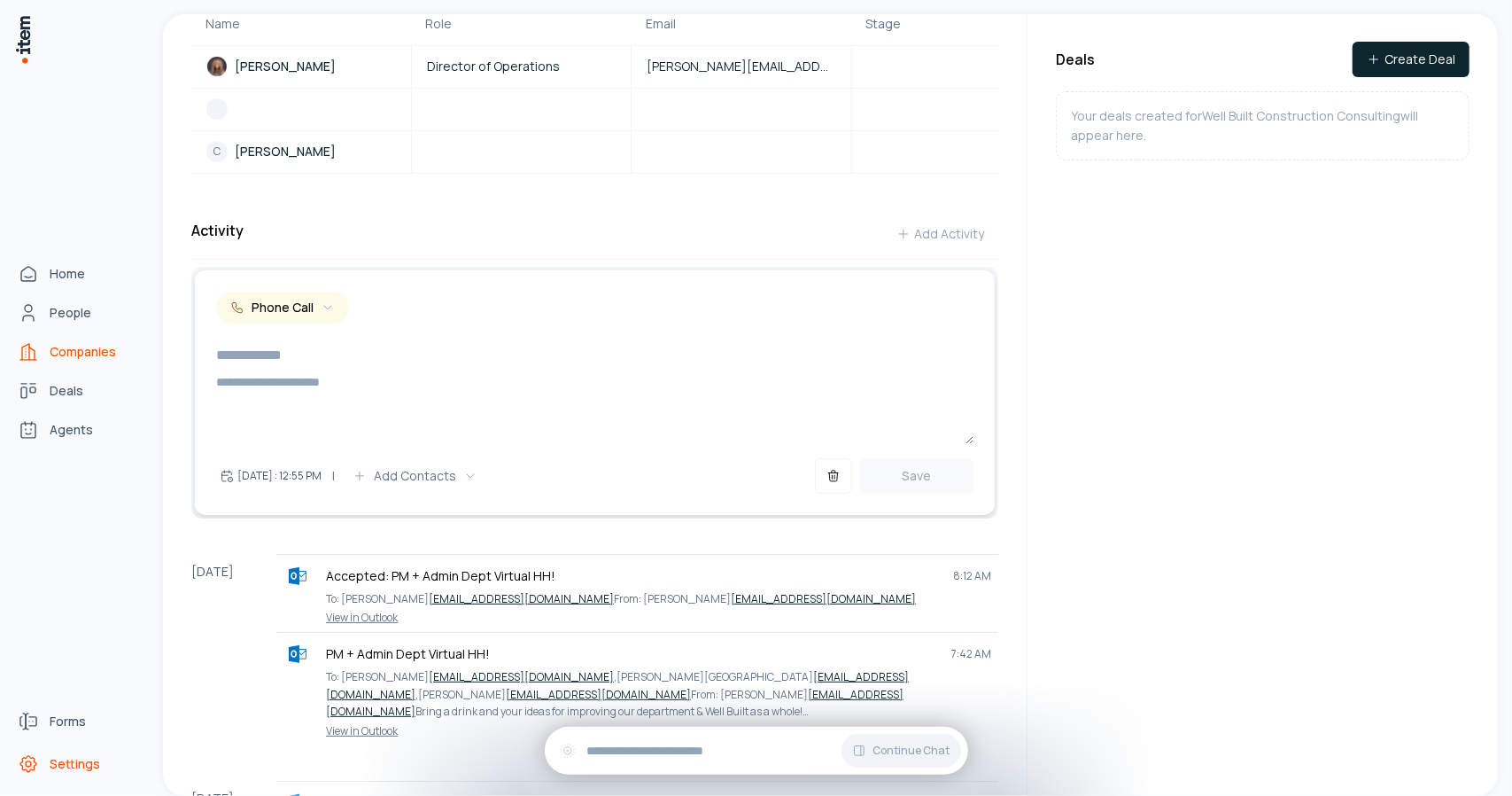
click at [37, 765] on icon "Settings" at bounding box center [29, 764] width 21 height 21
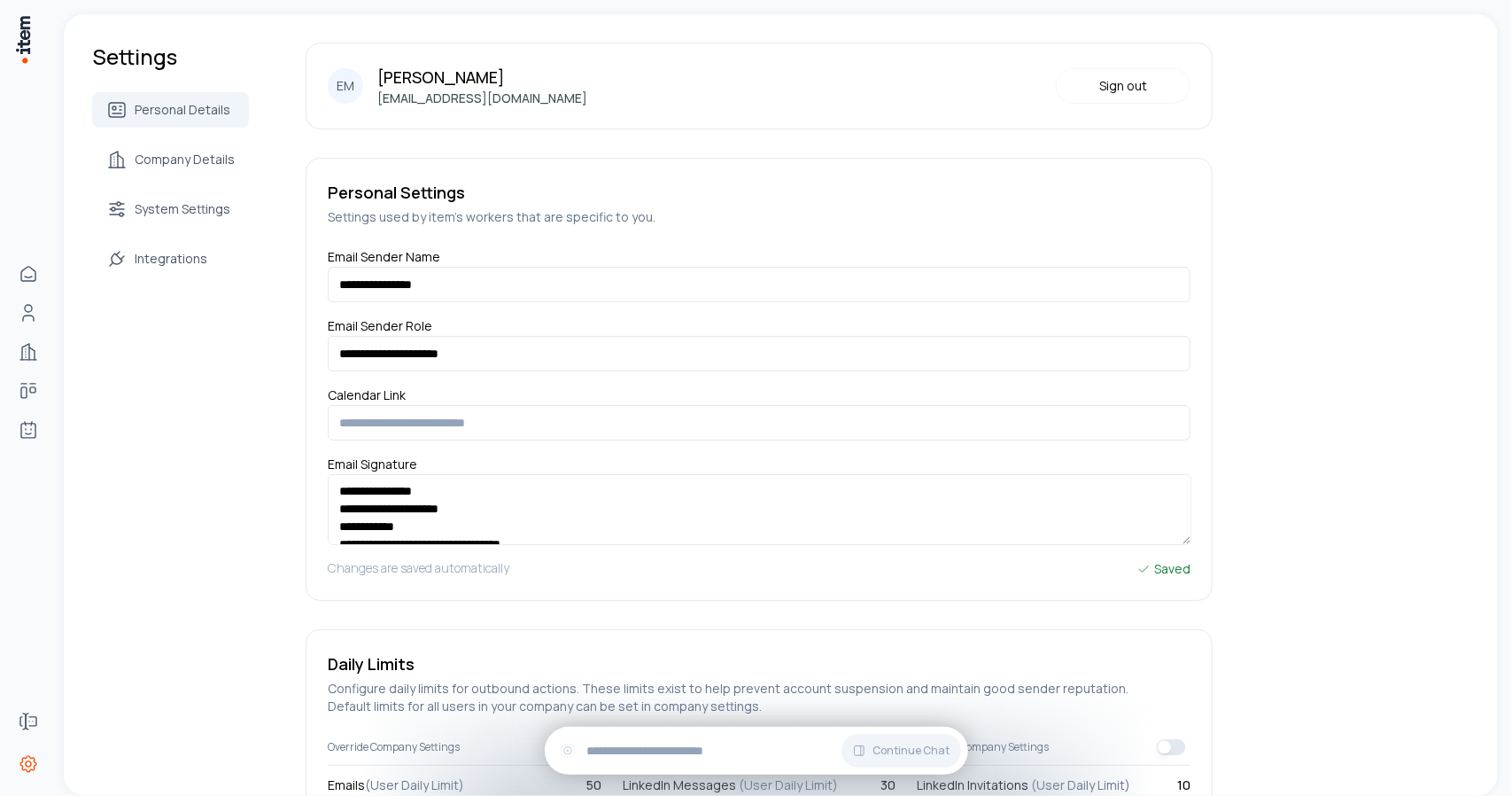
scroll to position [197, 0]
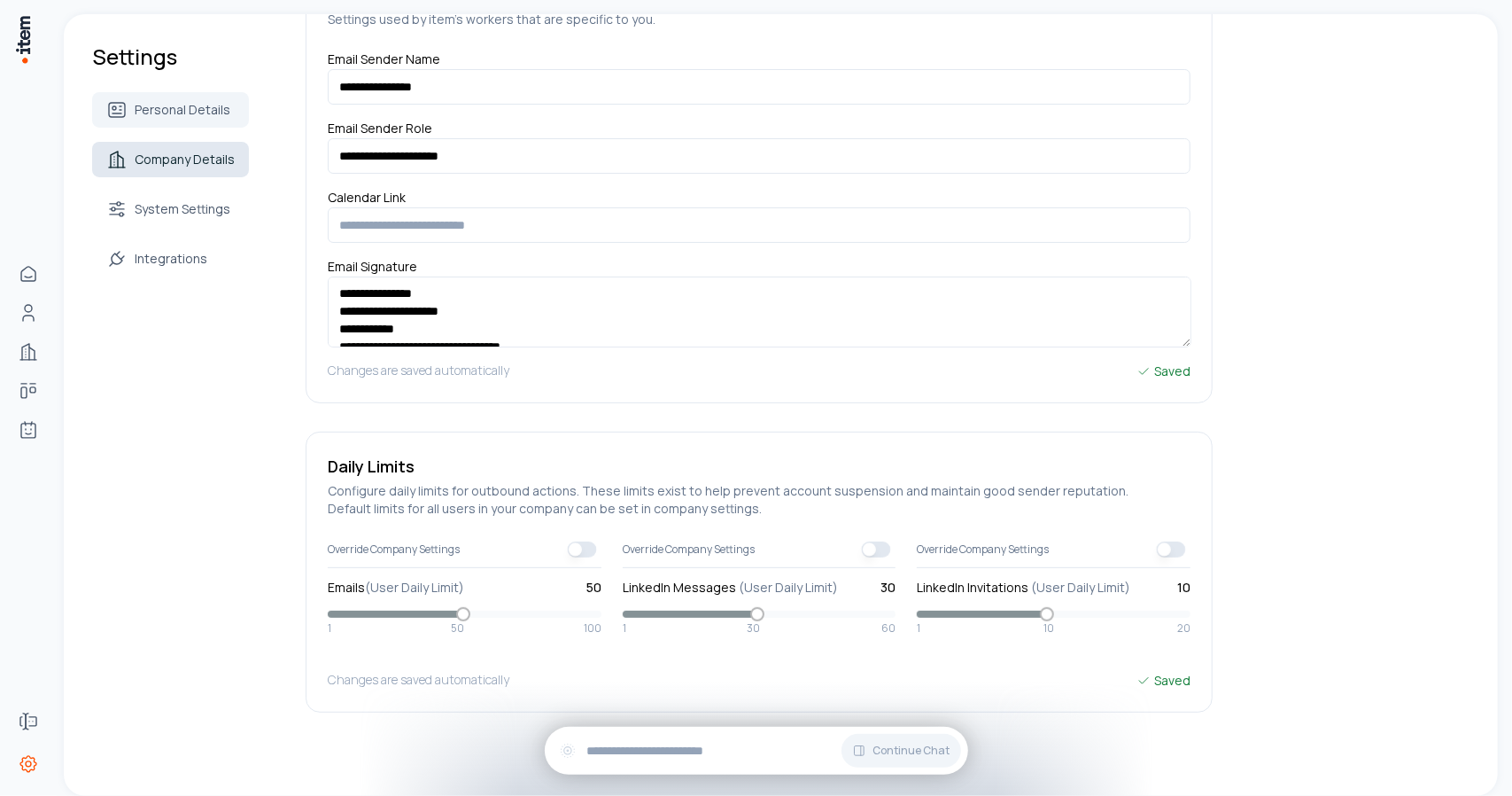
click at [170, 158] on span "Company Details" at bounding box center [184, 159] width 100 height 18
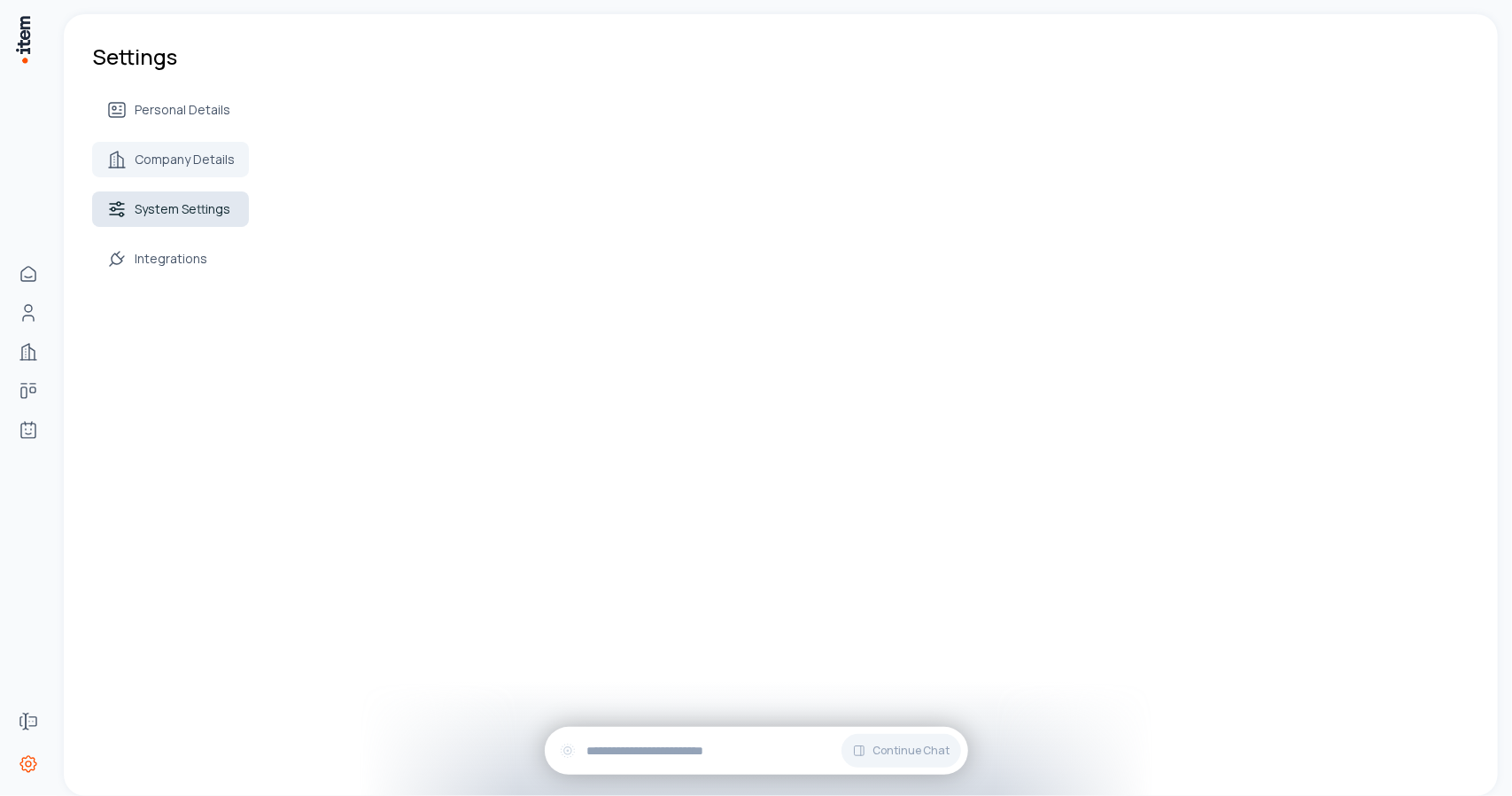
click at [188, 214] on span "System Settings" at bounding box center [182, 209] width 95 height 18
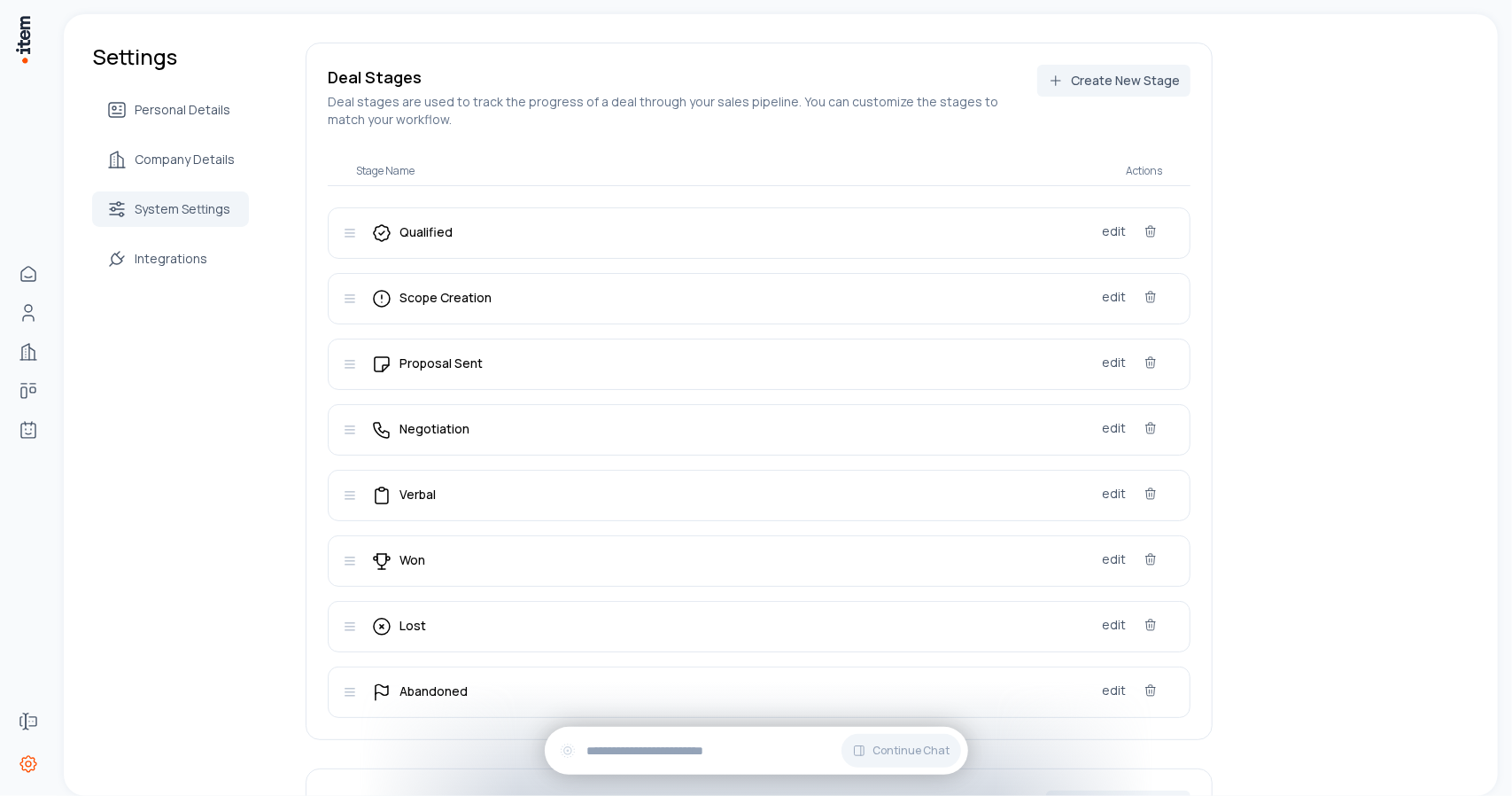
scroll to position [3, 0]
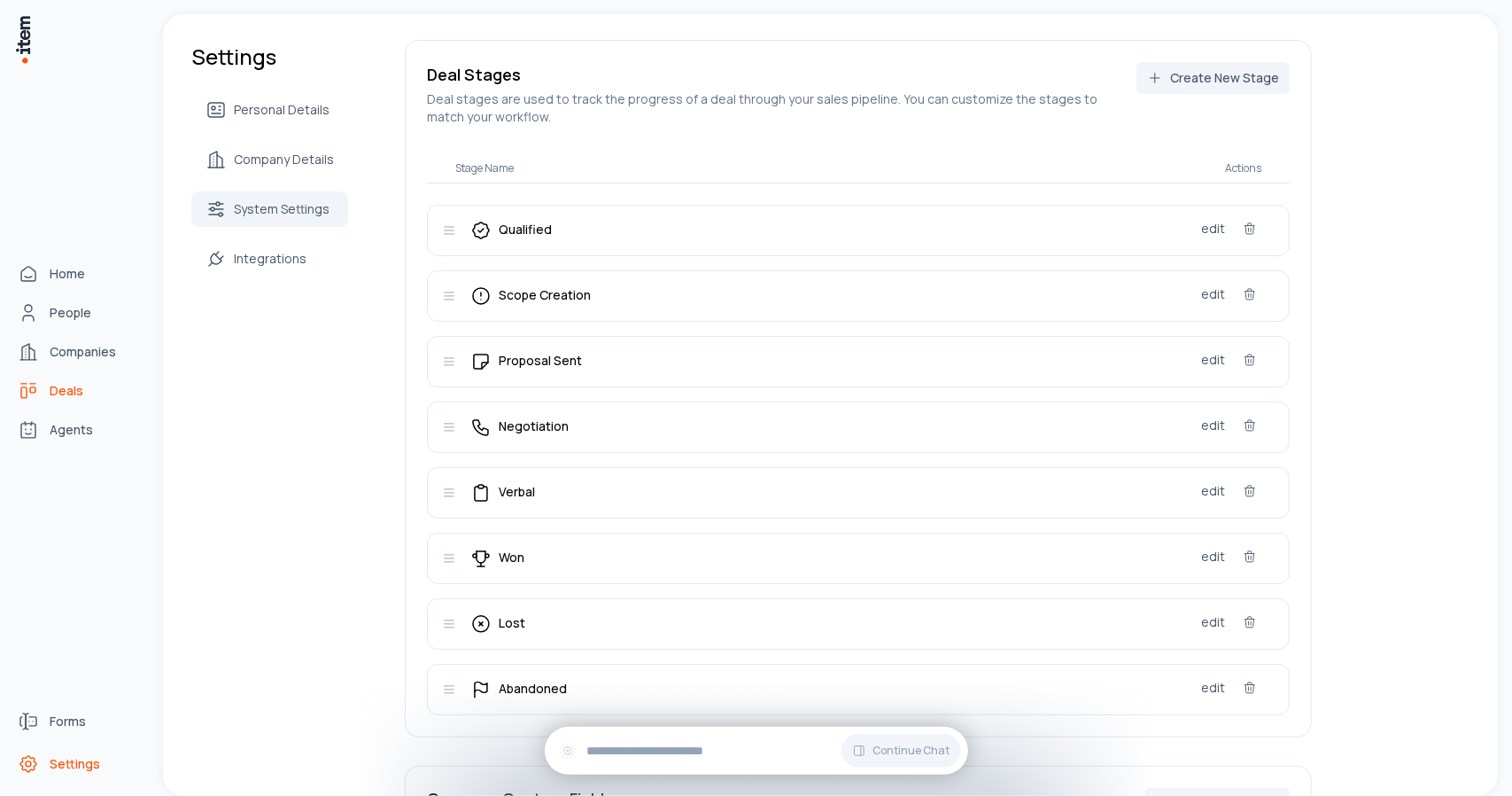
click at [85, 394] on link "Deals" at bounding box center [77, 390] width 134 height 35
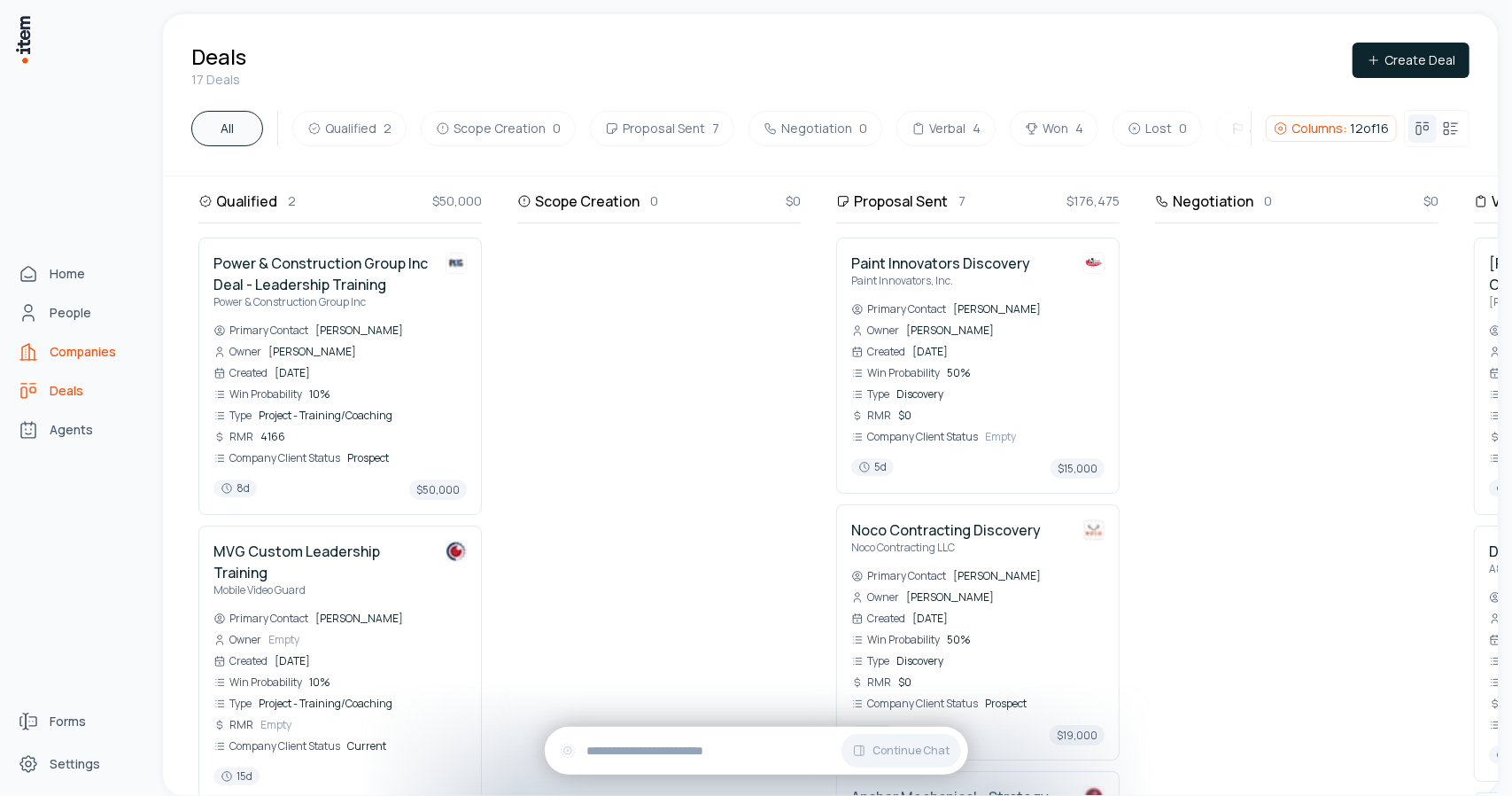
click at [65, 355] on span "Companies" at bounding box center [83, 352] width 67 height 18
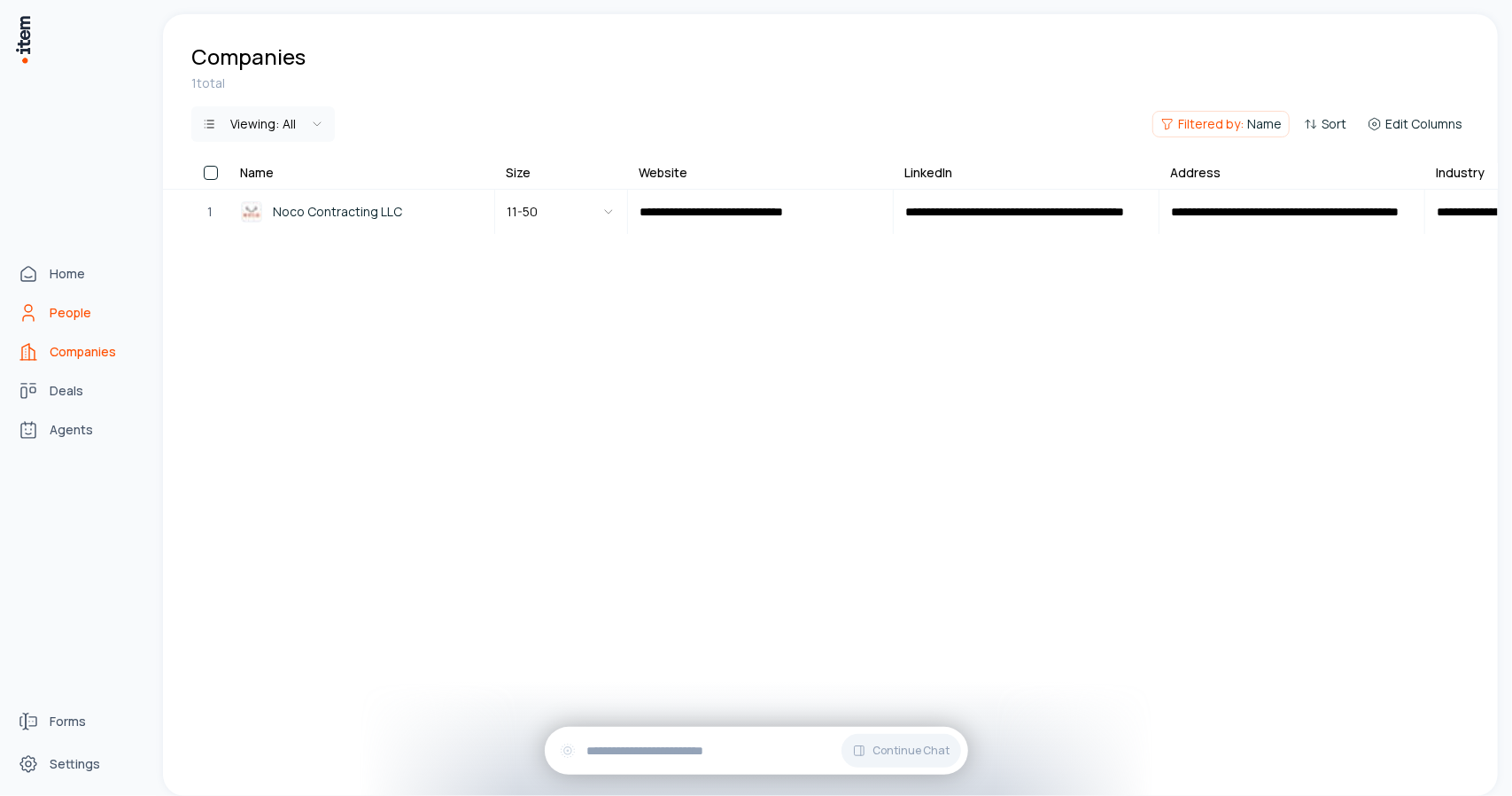
click at [59, 325] on link "People" at bounding box center [77, 312] width 134 height 35
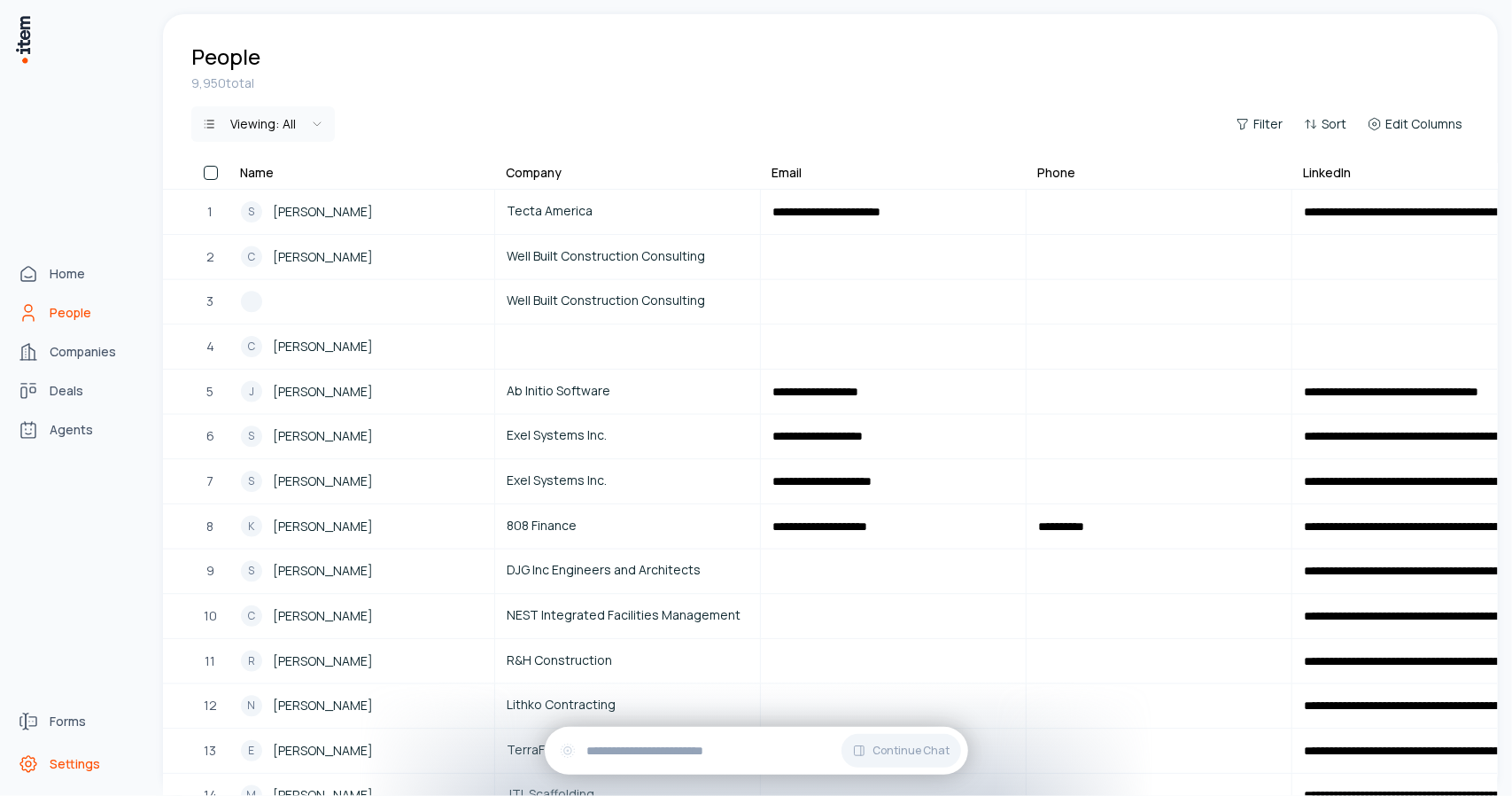
click at [70, 761] on span "Settings" at bounding box center [74, 764] width 51 height 18
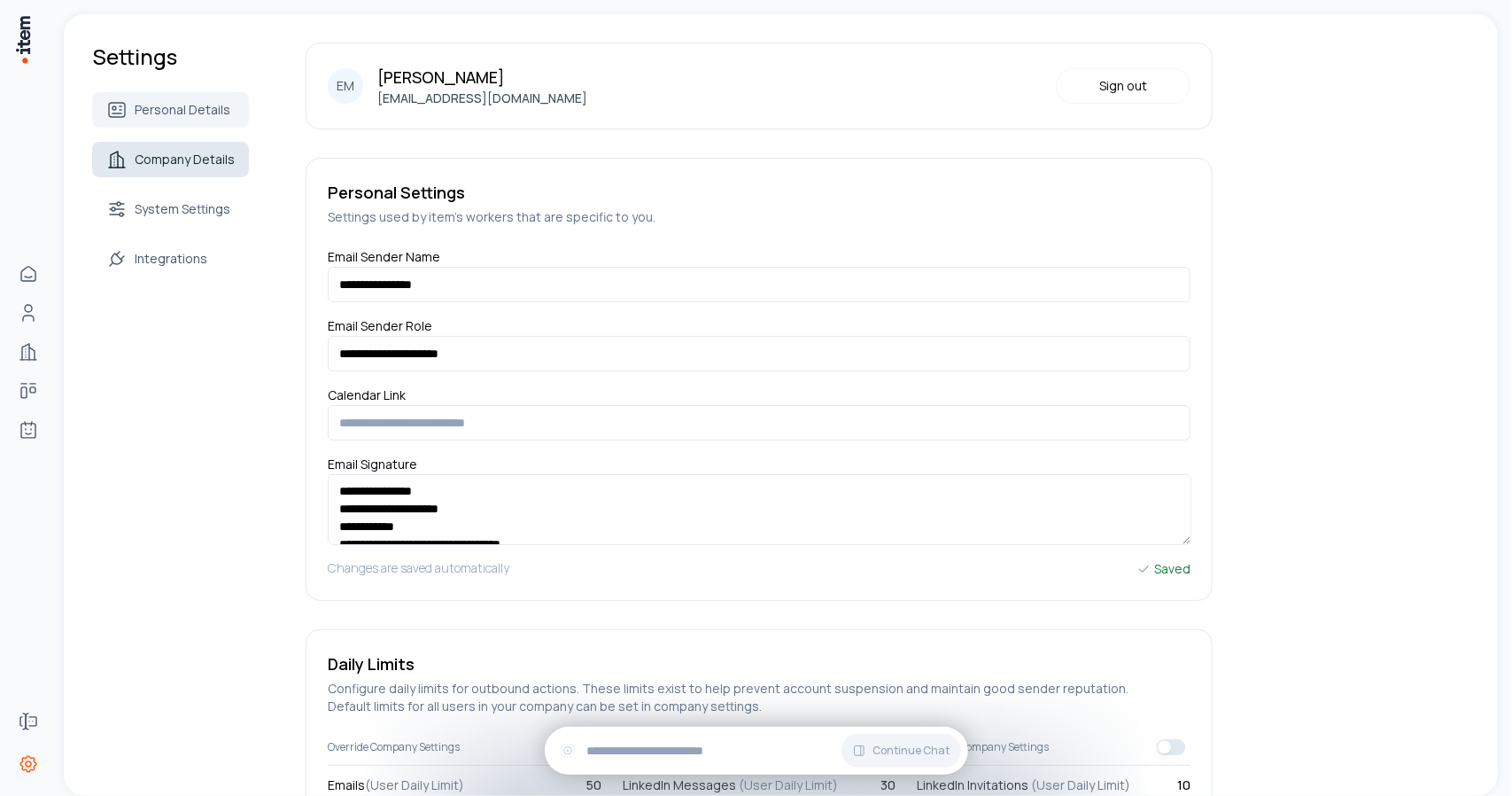
click at [182, 154] on span "Company Details" at bounding box center [184, 159] width 100 height 18
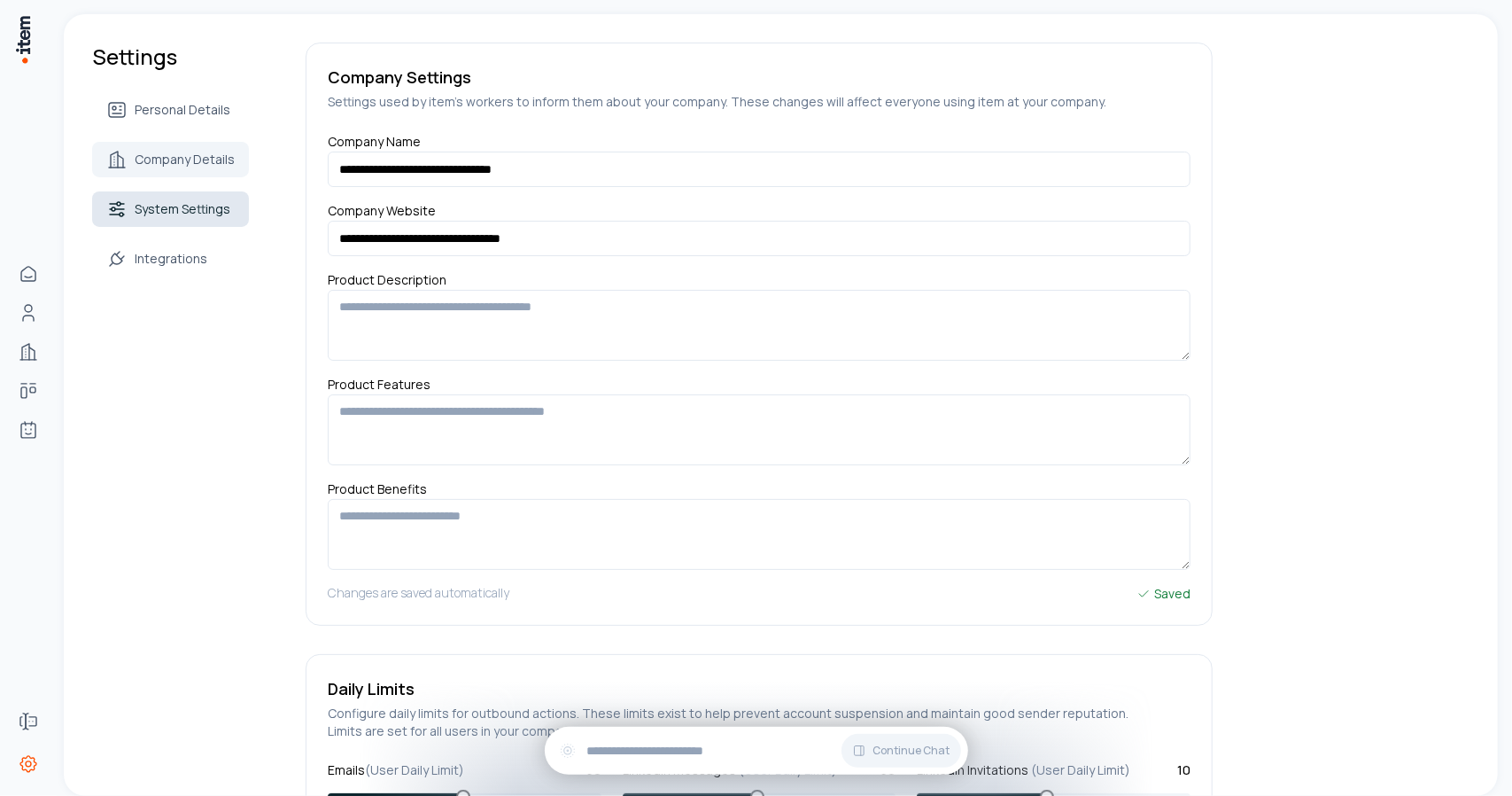
click at [157, 212] on span "System Settings" at bounding box center [182, 209] width 95 height 18
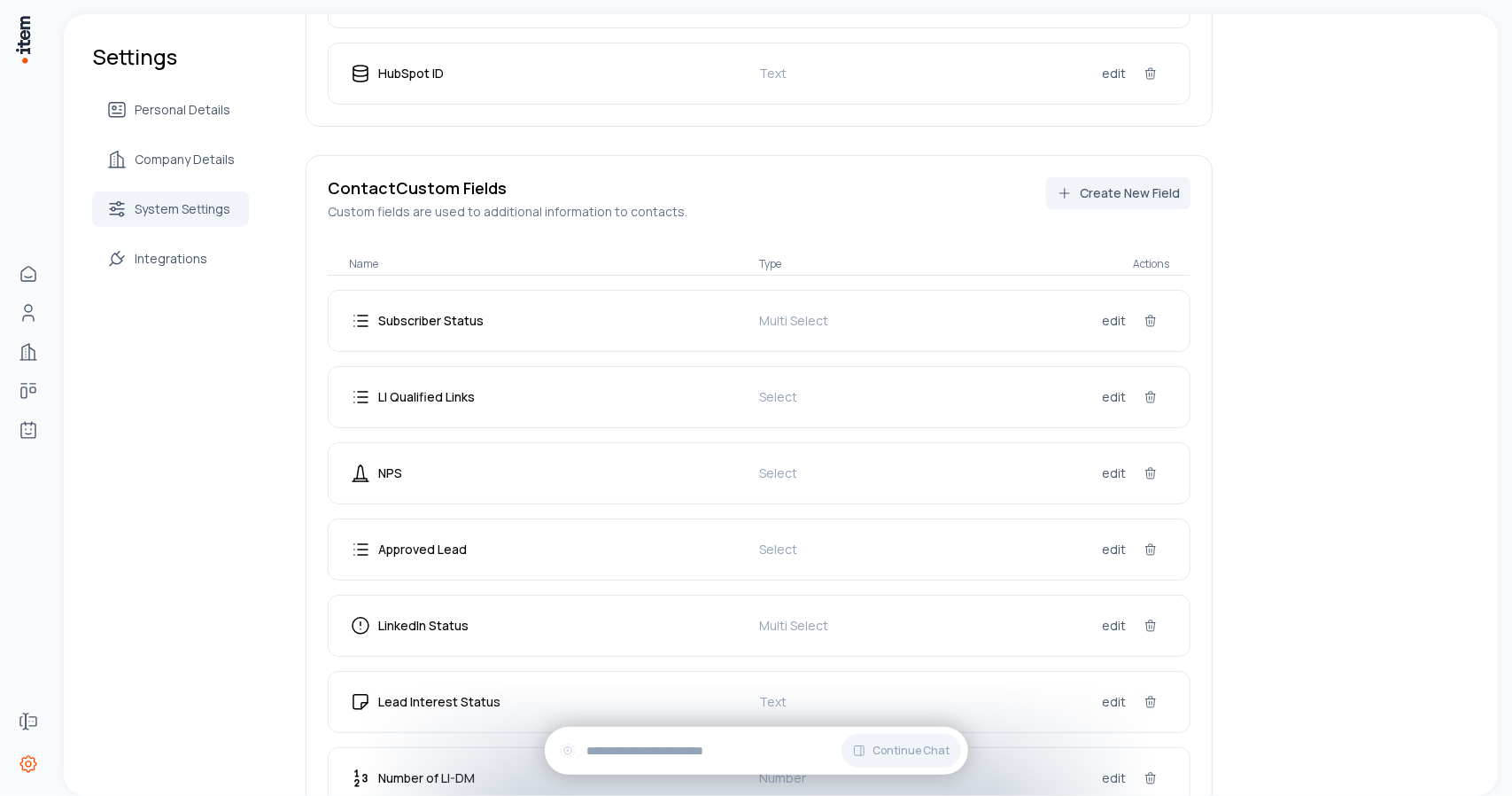
scroll to position [1481, 0]
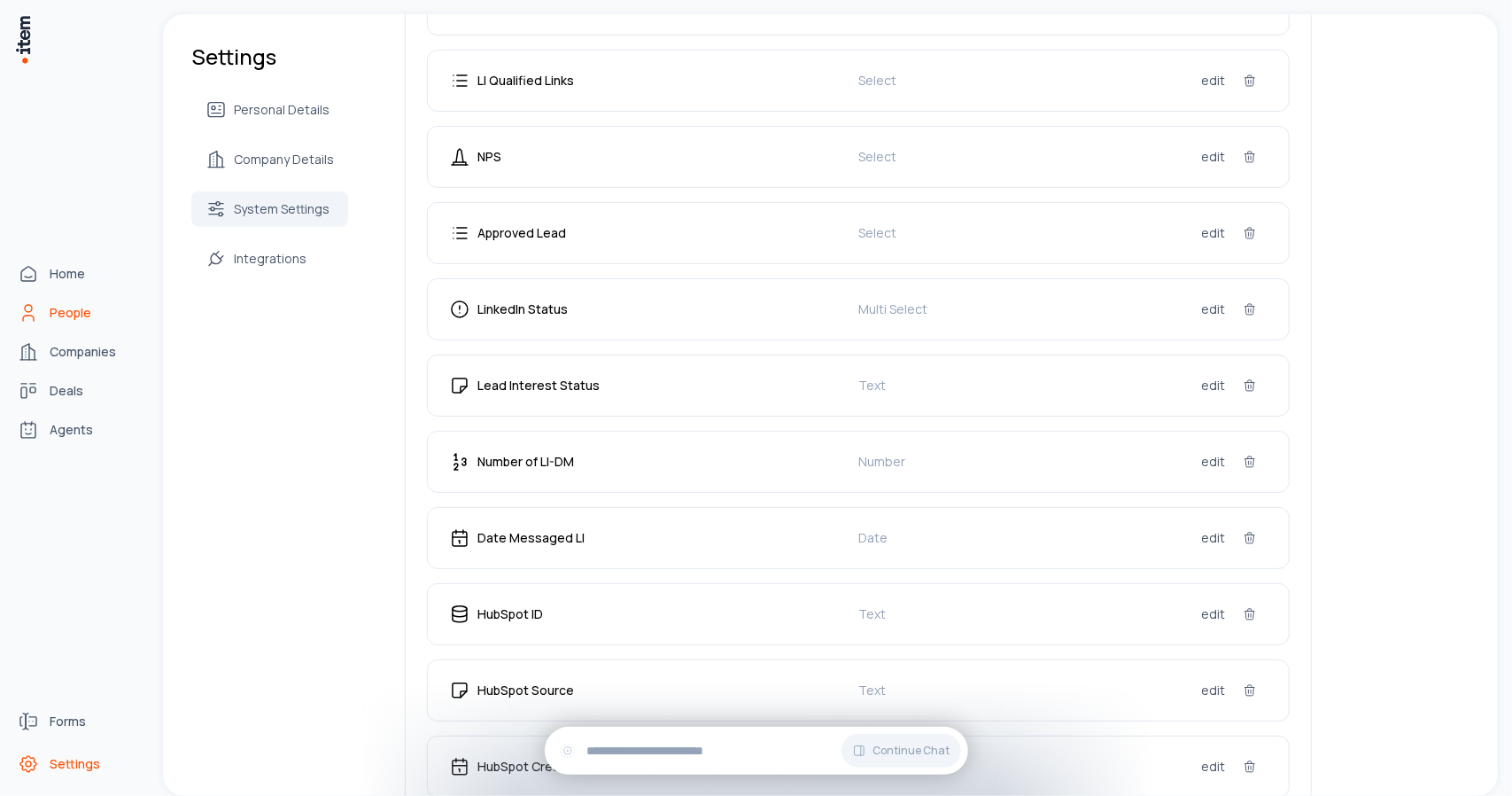
click at [51, 320] on span "People" at bounding box center [71, 313] width 42 height 18
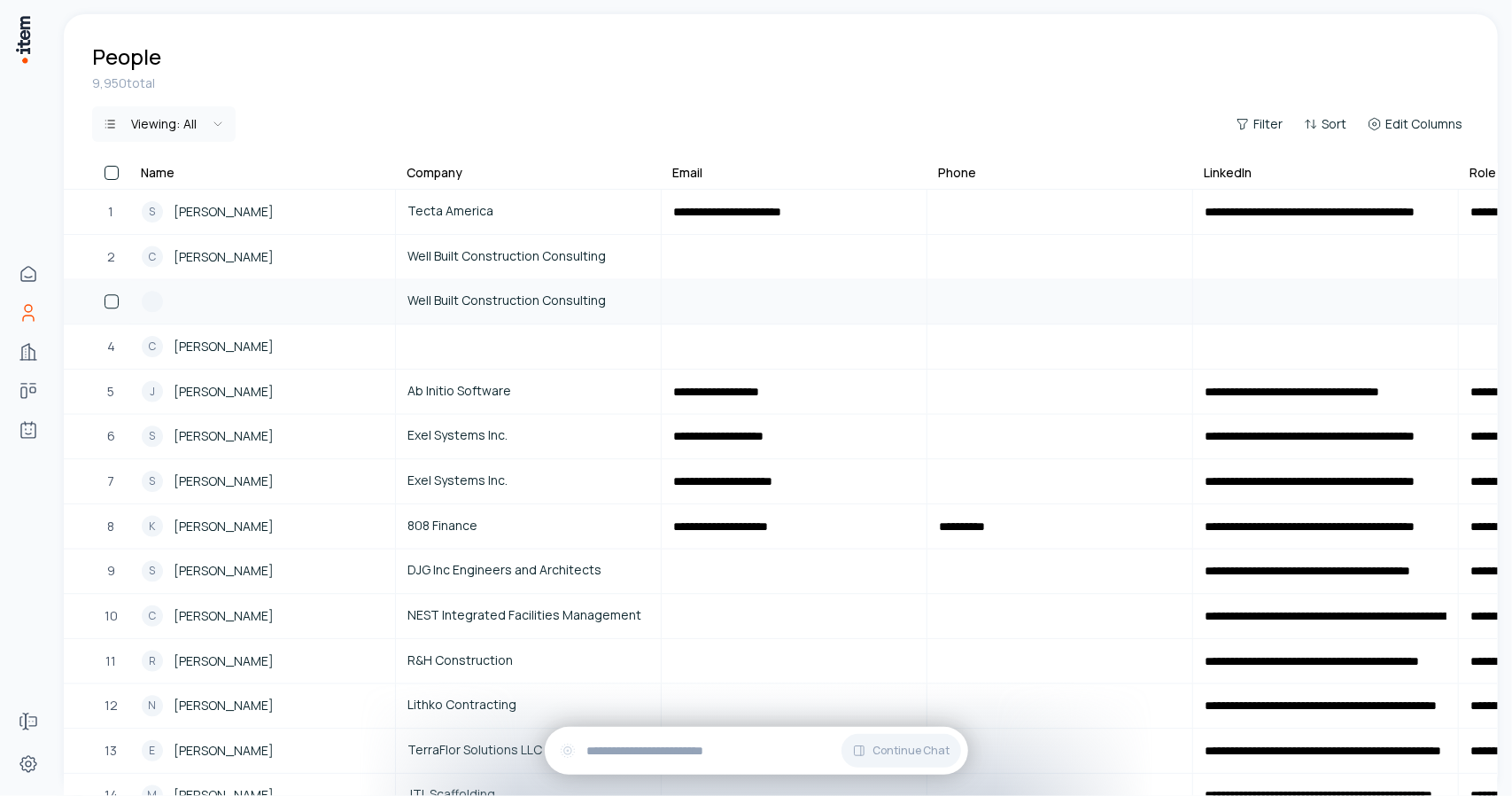
click at [234, 307] on div at bounding box center [263, 301] width 242 height 21
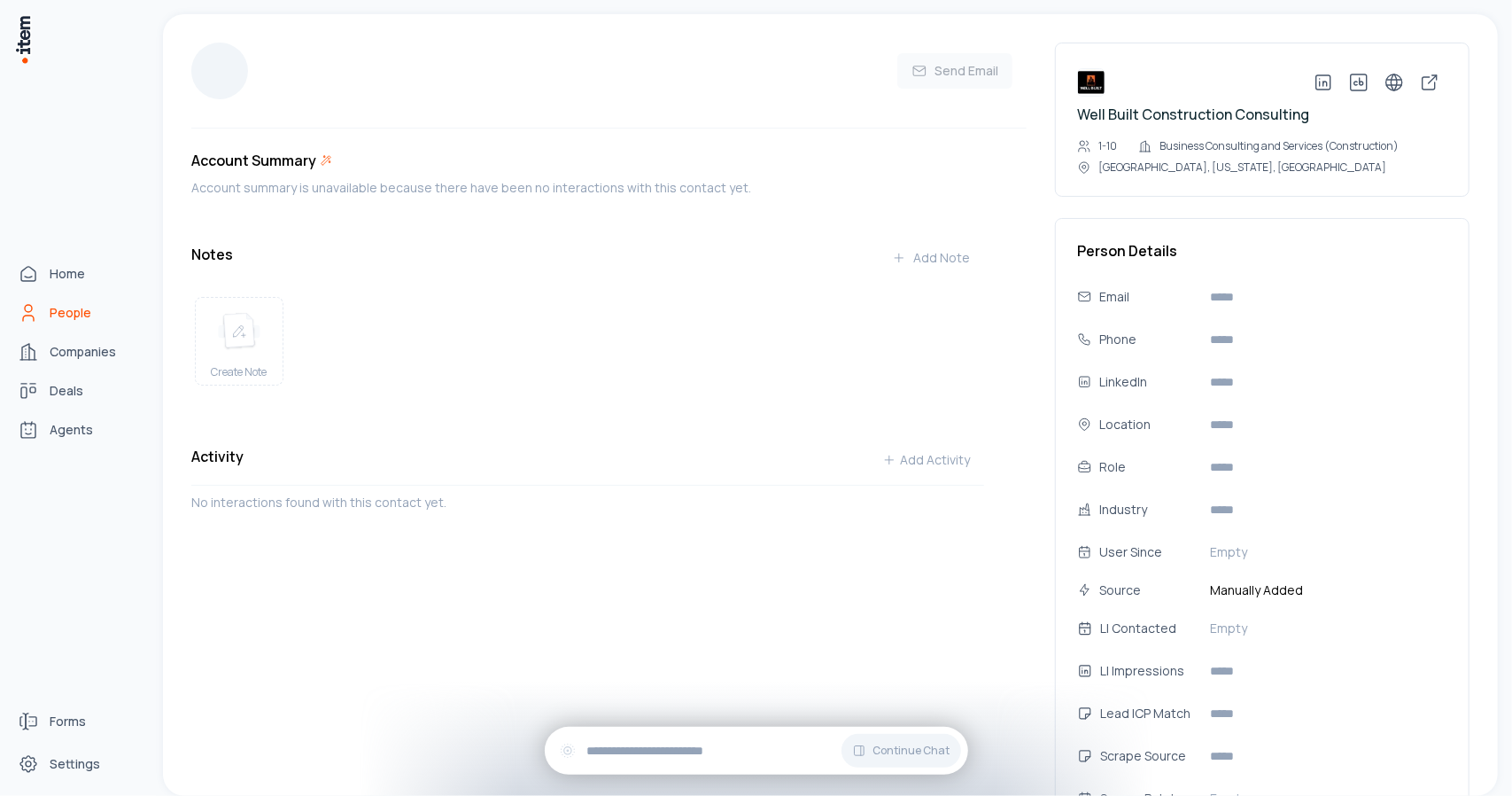
click at [20, 311] on icon "People" at bounding box center [29, 313] width 21 height 21
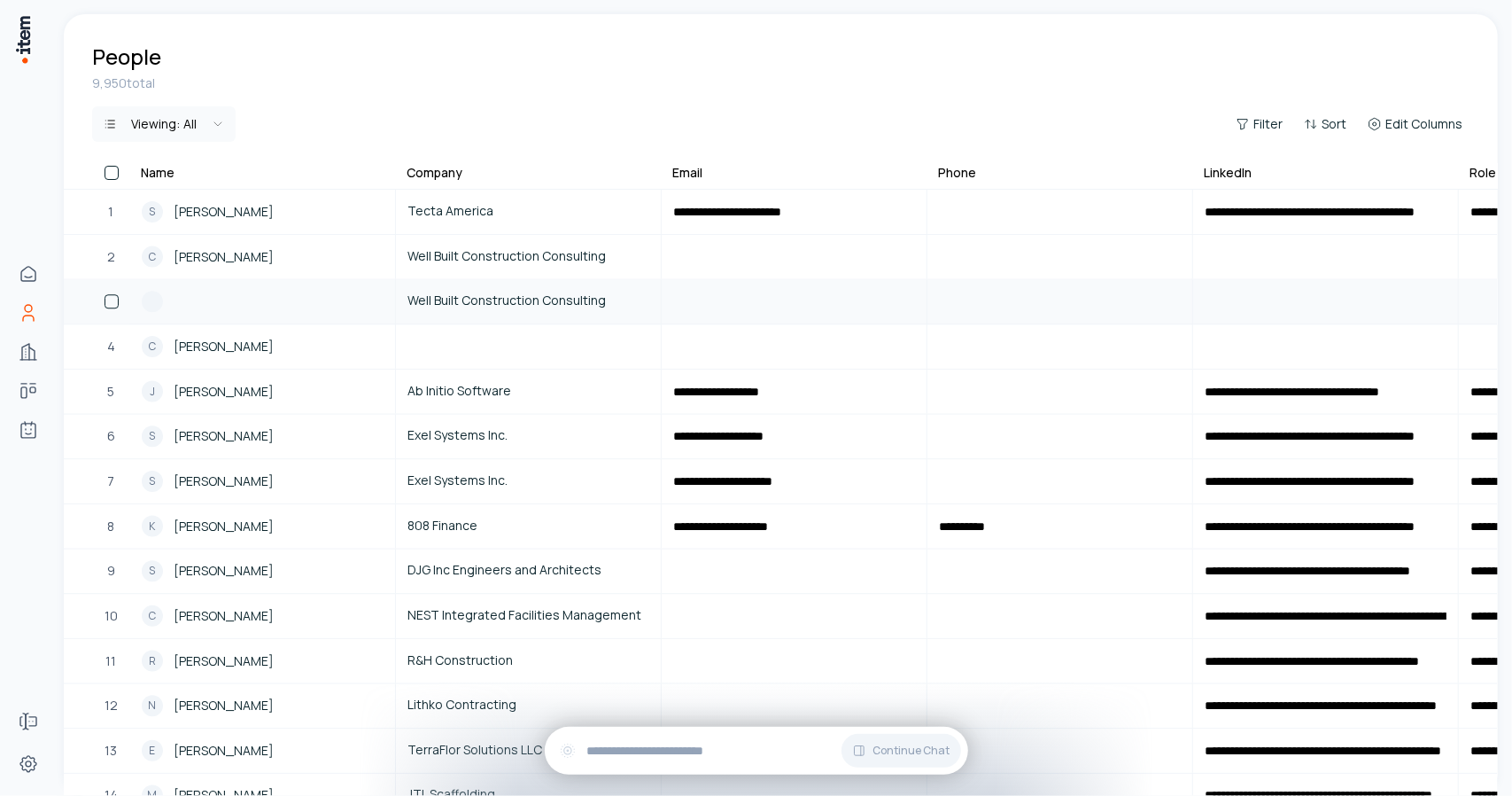
click at [109, 304] on button "button" at bounding box center [112, 301] width 14 height 14
click at [483, 121] on button "Delete" at bounding box center [481, 124] width 87 height 29
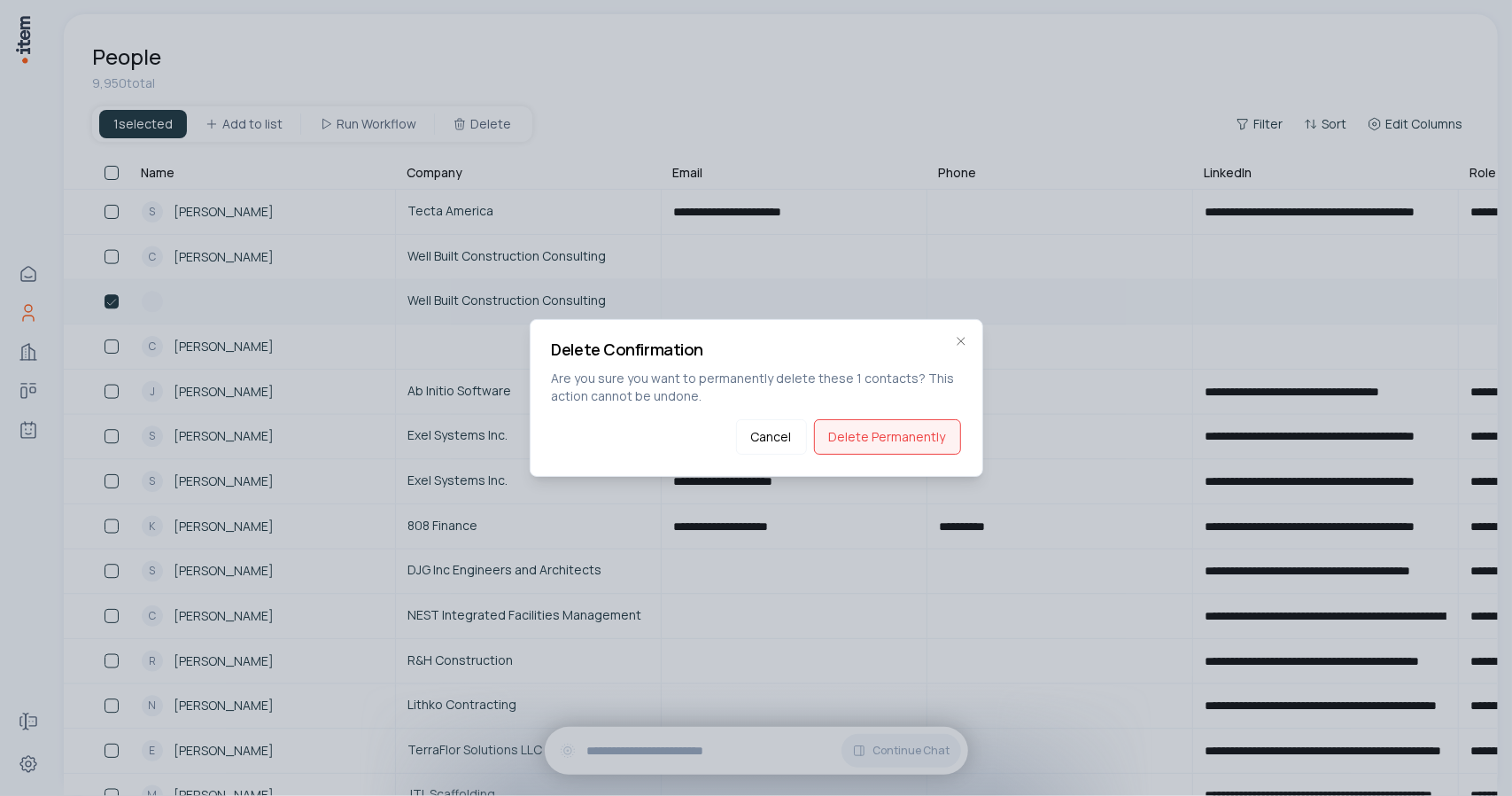
click at [916, 444] on button "Delete Permanently" at bounding box center [888, 437] width 147 height 35
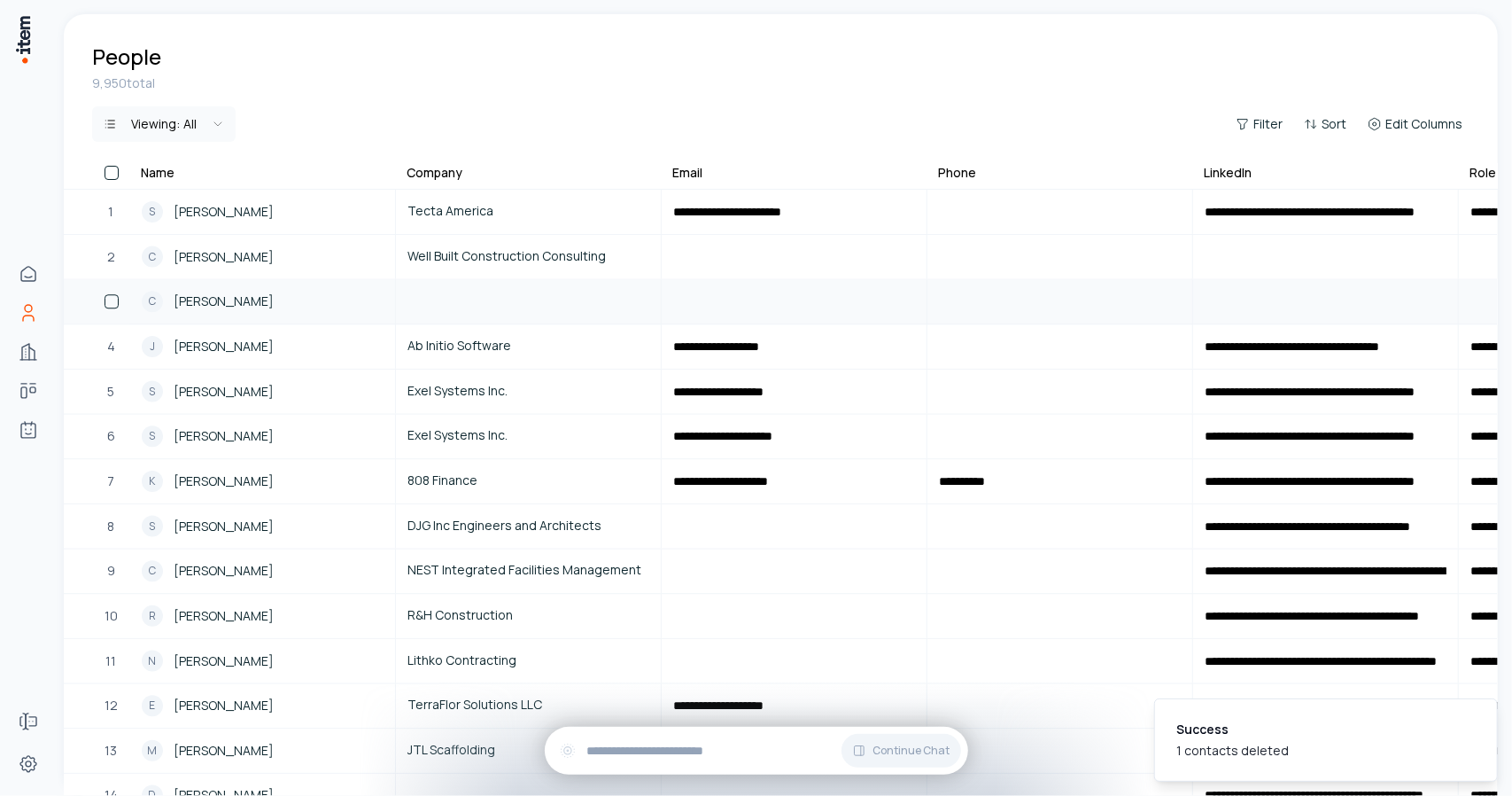
drag, startPoint x: 107, startPoint y: 306, endPoint x: 112, endPoint y: 280, distance: 26.5
click at [107, 306] on button "button" at bounding box center [112, 301] width 14 height 14
click at [110, 257] on button "button" at bounding box center [112, 256] width 14 height 14
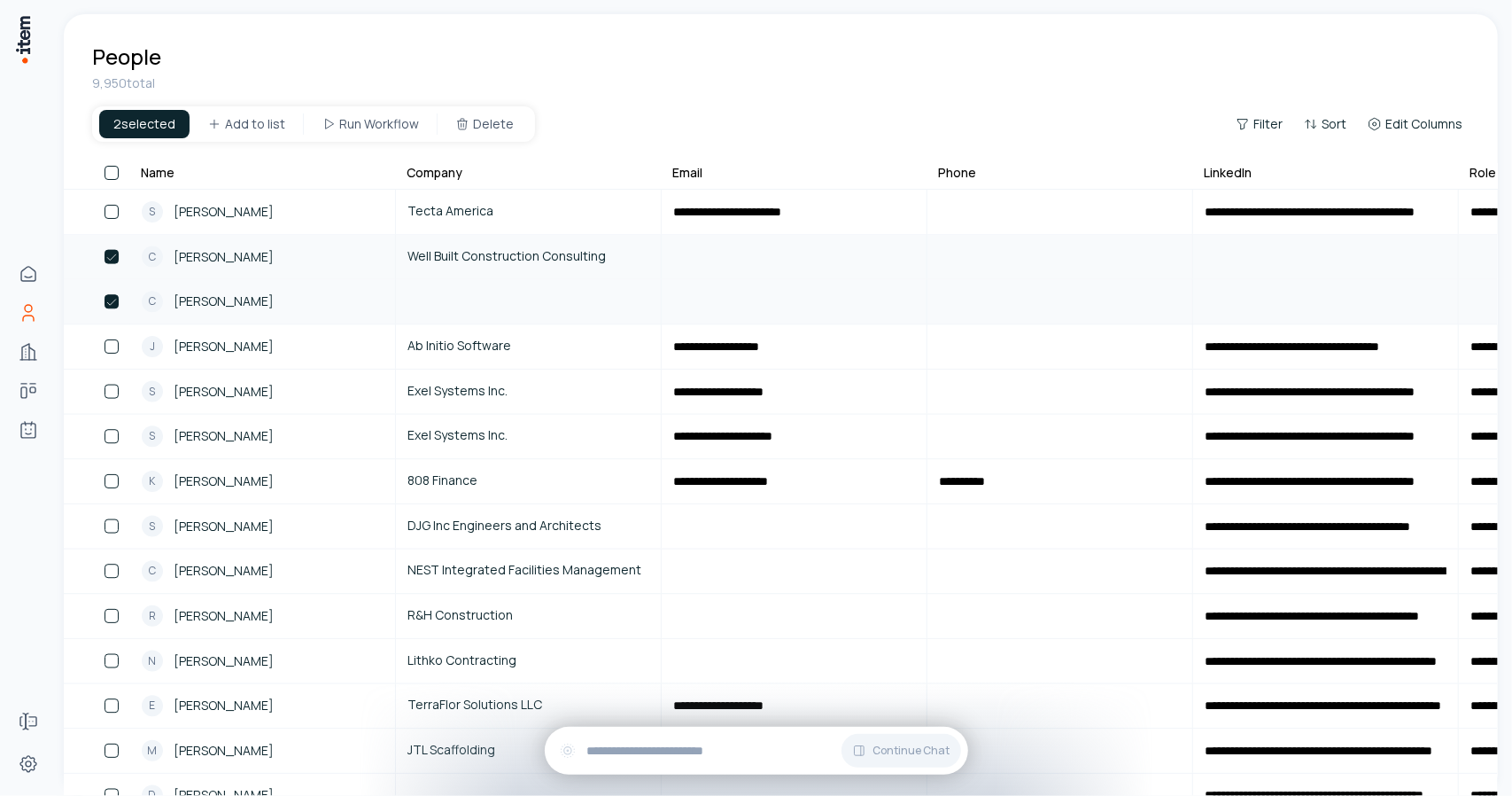
click at [114, 257] on button "button" at bounding box center [112, 256] width 14 height 14
click at [459, 125] on icon at bounding box center [460, 124] width 14 height 14
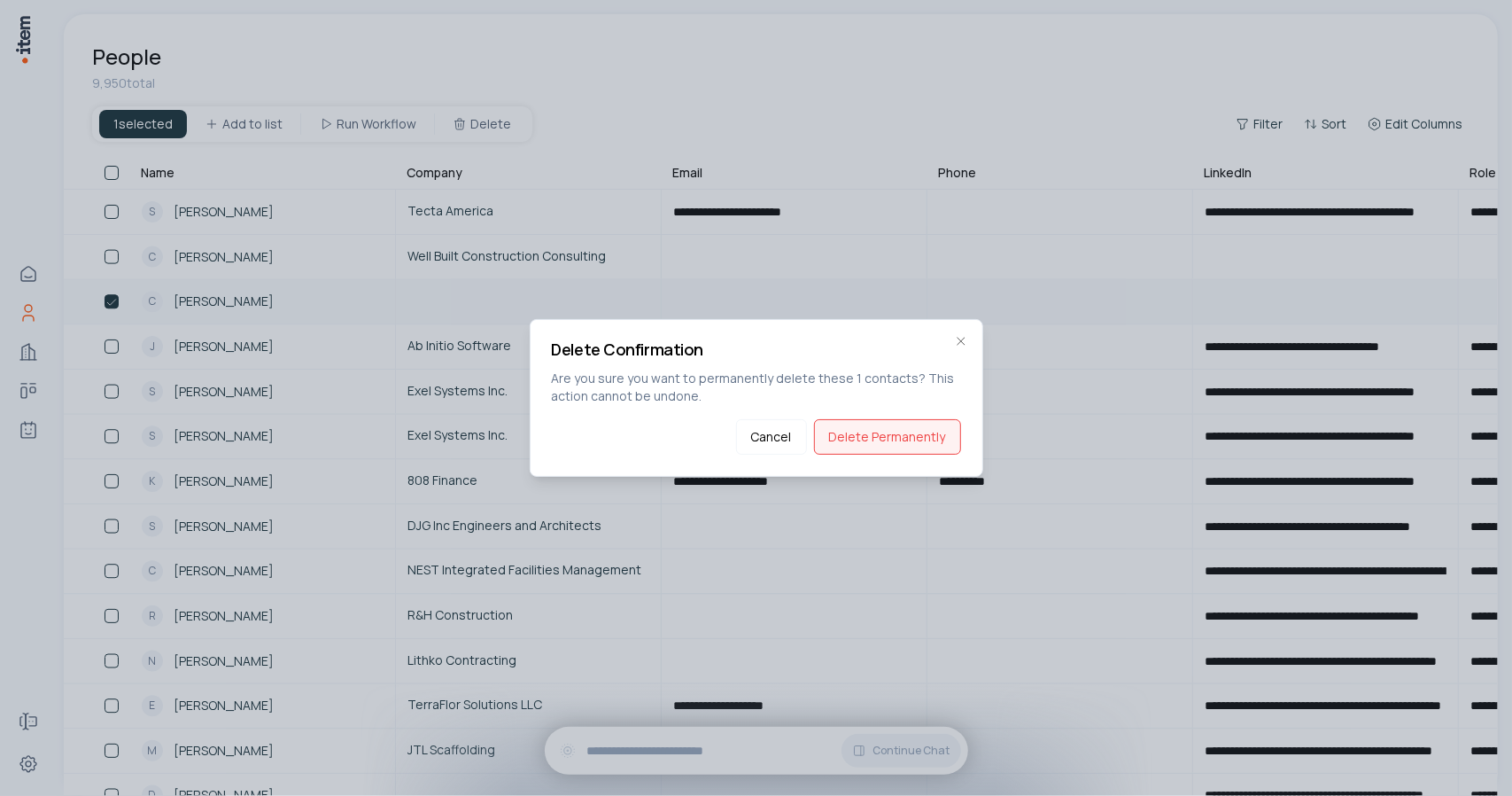
click at [860, 424] on button "Delete Permanently" at bounding box center [888, 437] width 147 height 35
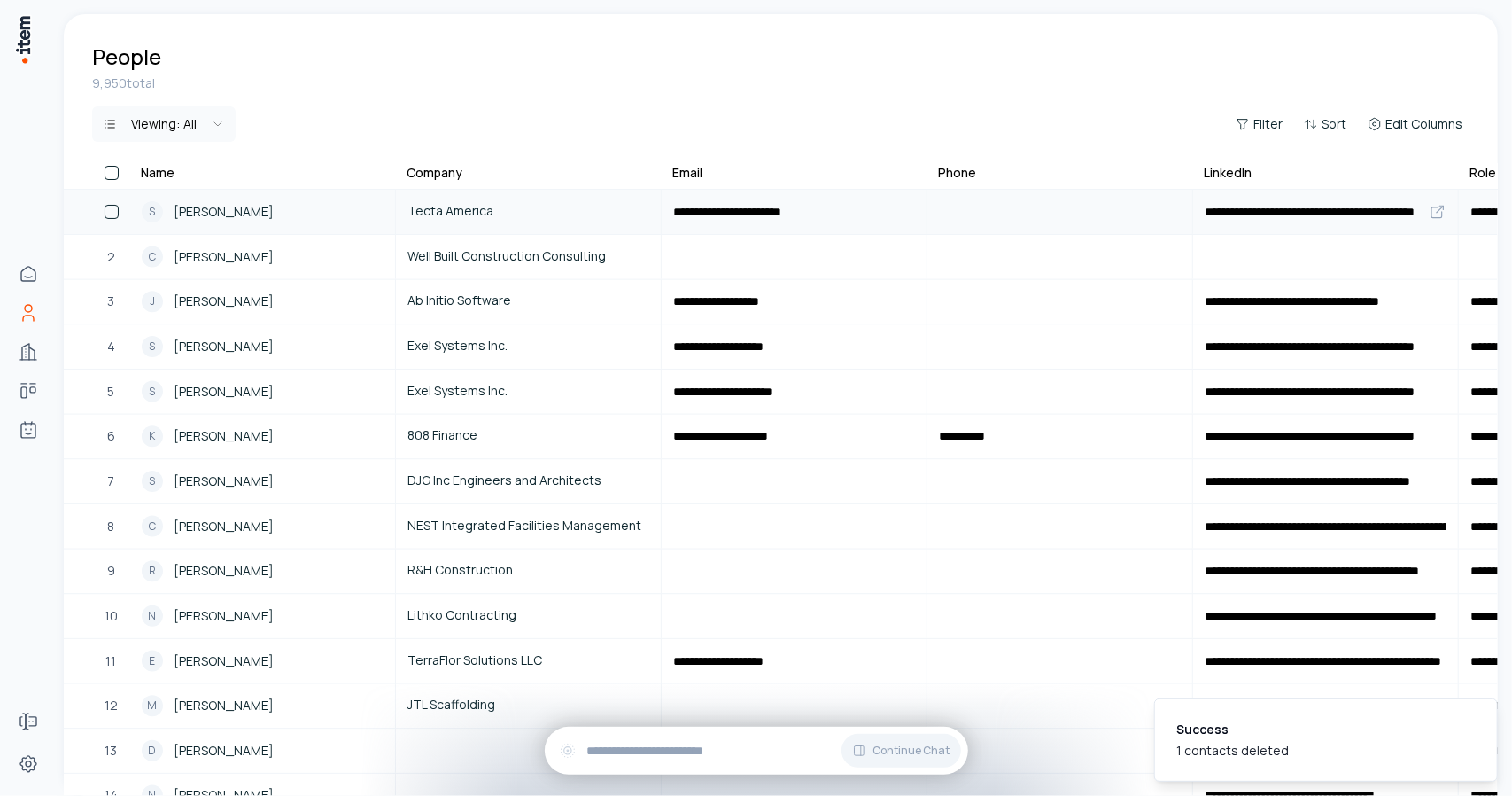
click at [225, 212] on span "[PERSON_NAME]" at bounding box center [223, 212] width 100 height 19
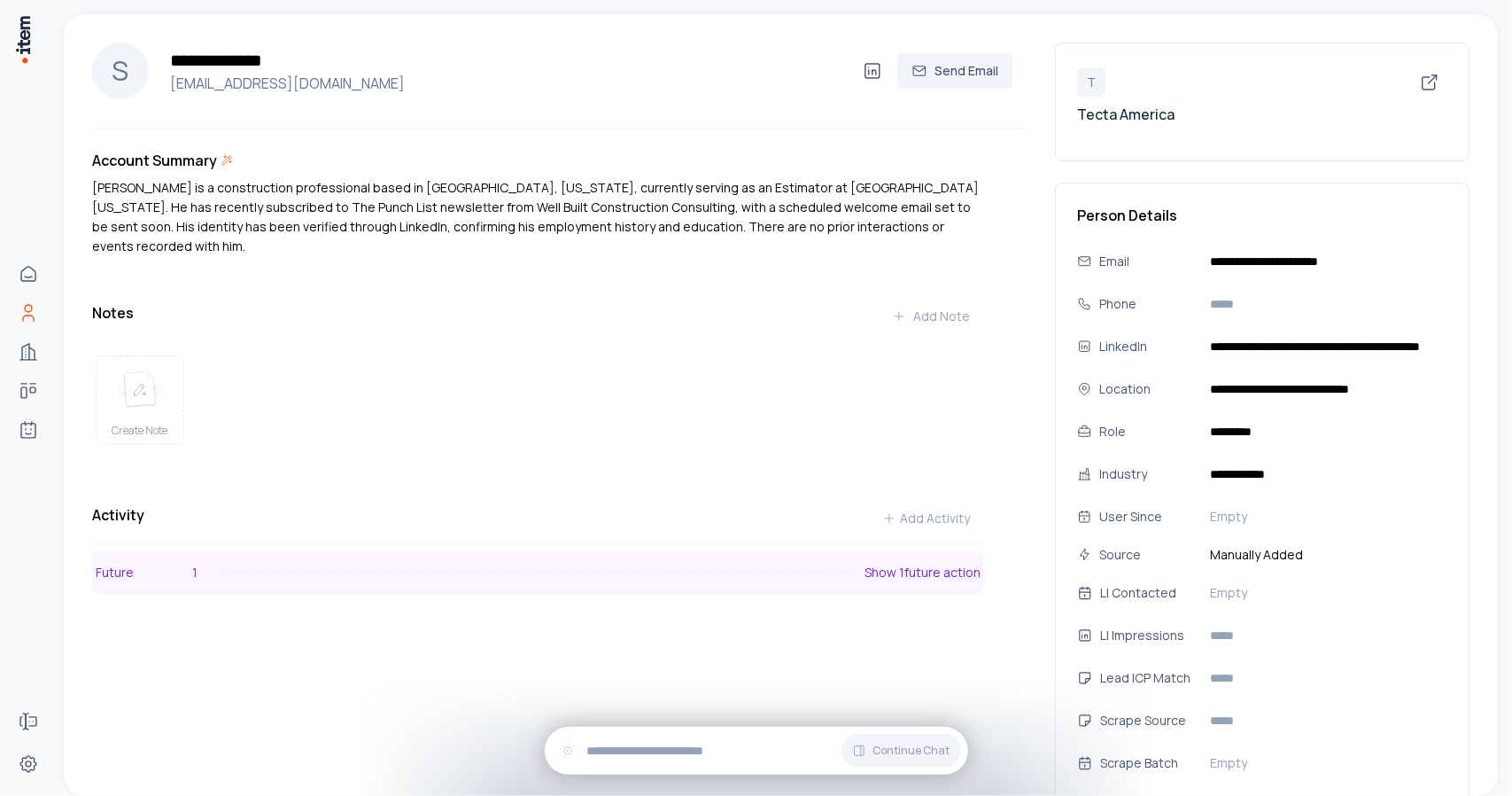
click at [913, 563] on p "Show 1 future action" at bounding box center [923, 572] width 116 height 18
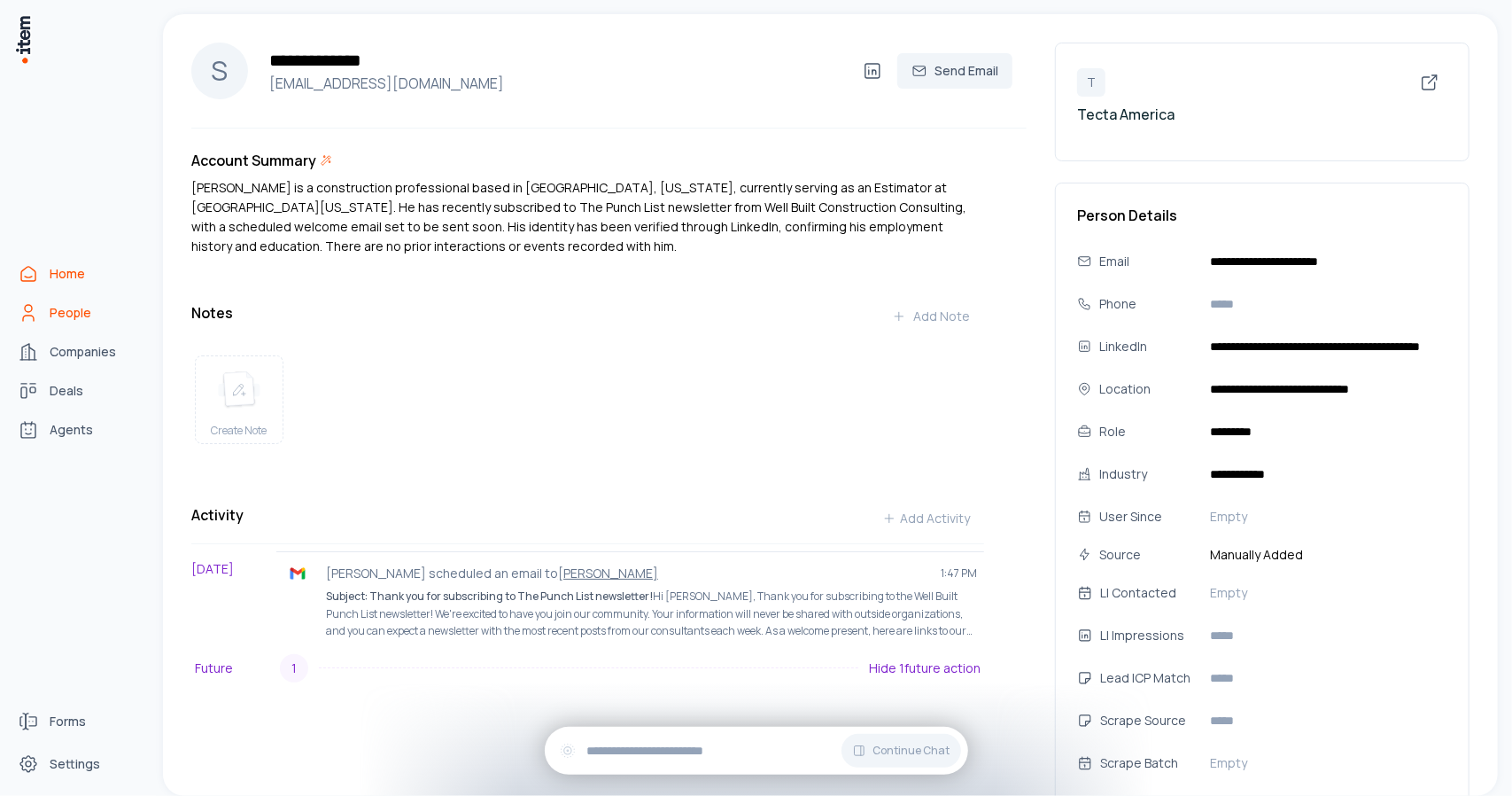
click at [84, 286] on link "Home" at bounding box center [77, 274] width 134 height 35
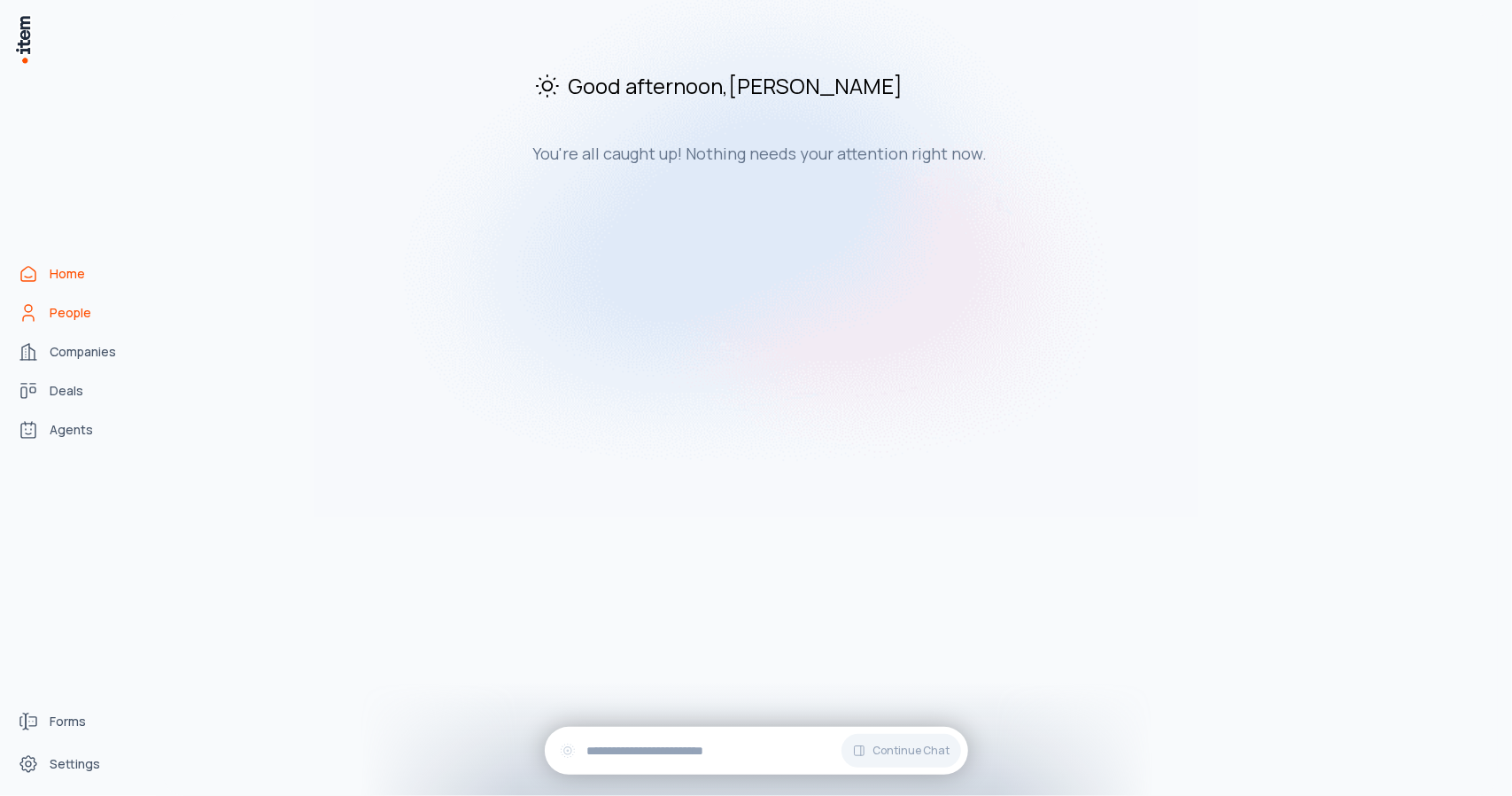
click at [64, 315] on span "People" at bounding box center [71, 313] width 42 height 18
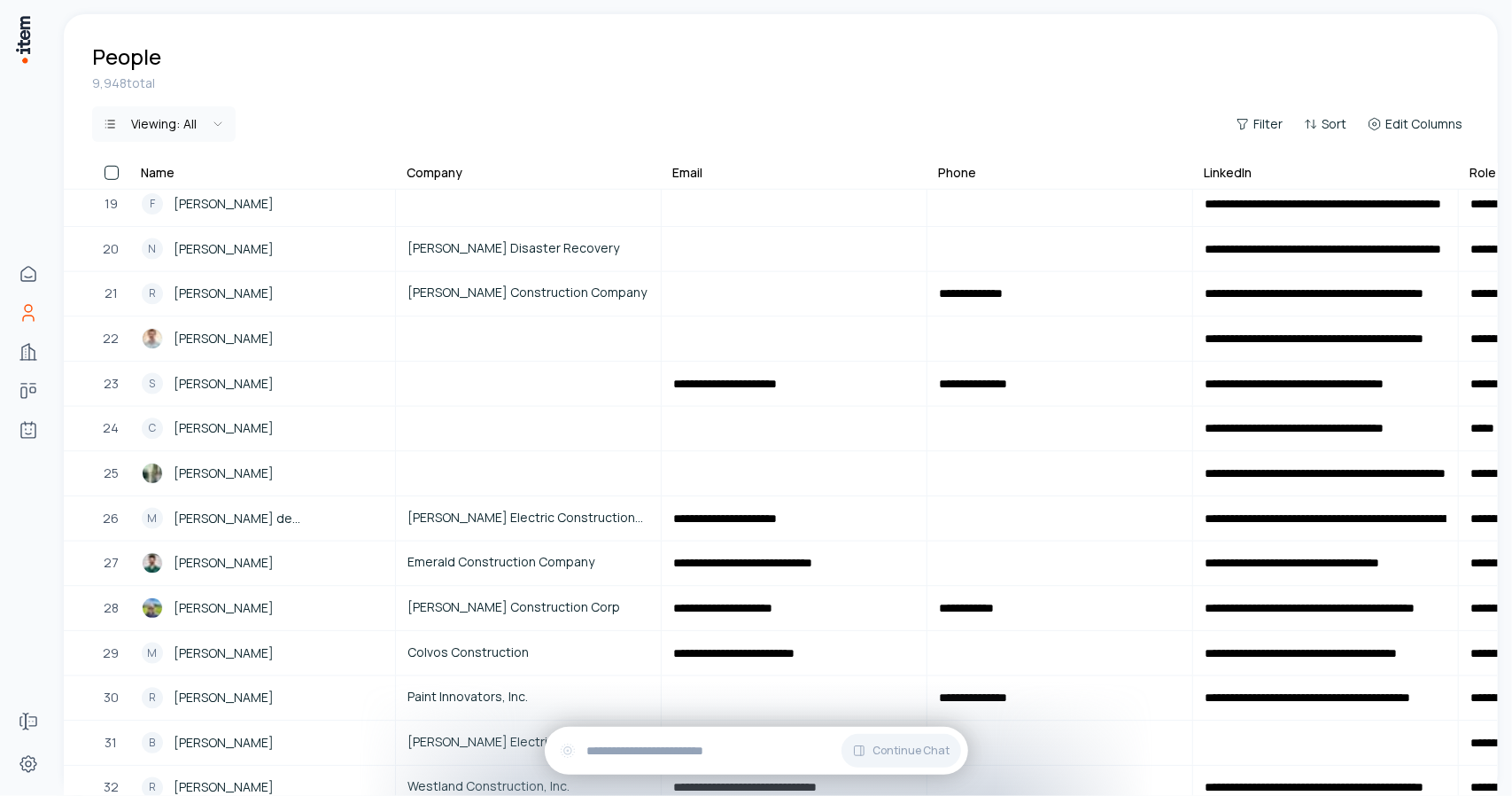
scroll to position [1006, 0]
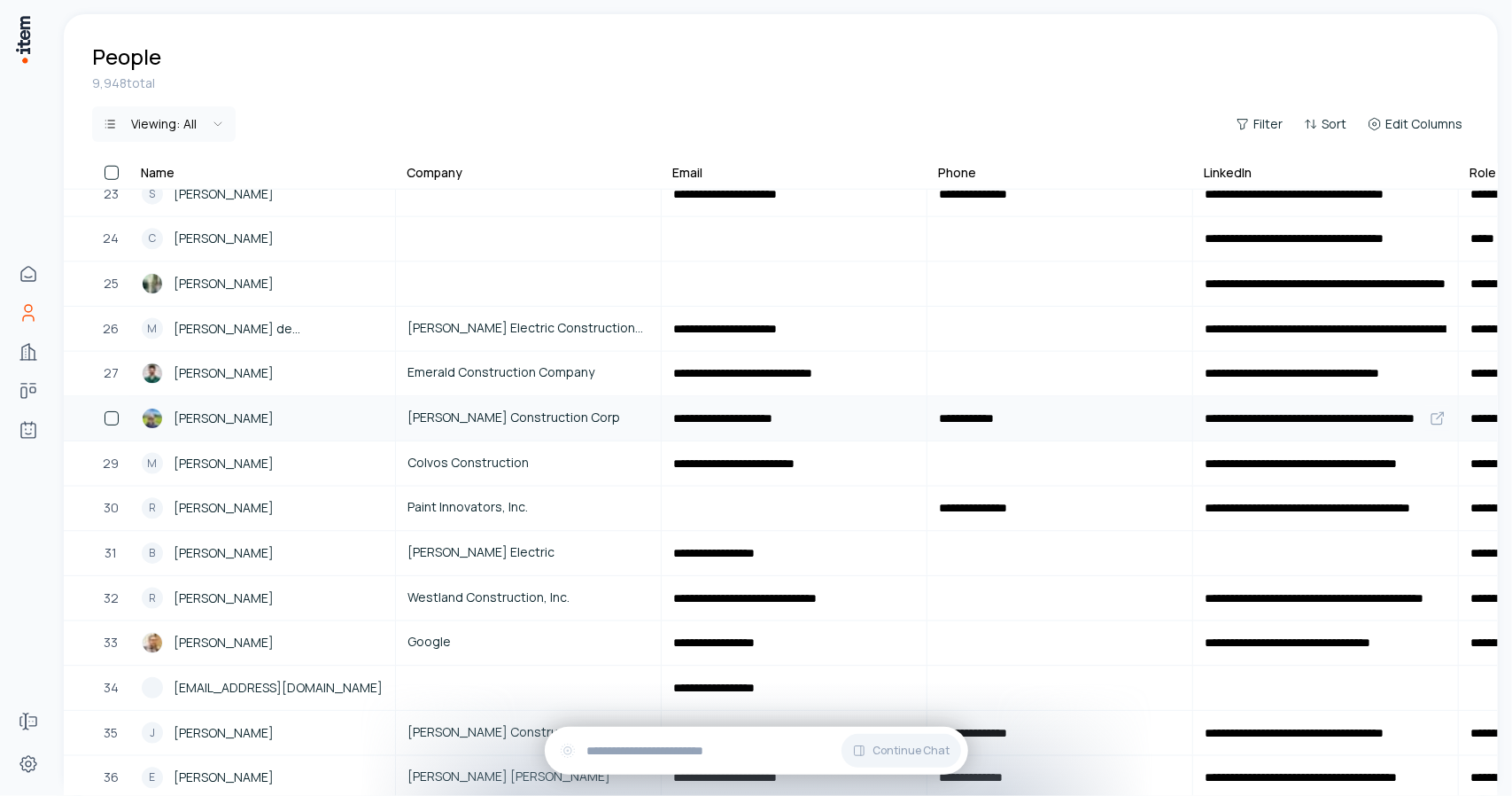
click at [445, 418] on span "[PERSON_NAME] Construction Corp" at bounding box center [529, 418] width 242 height 19
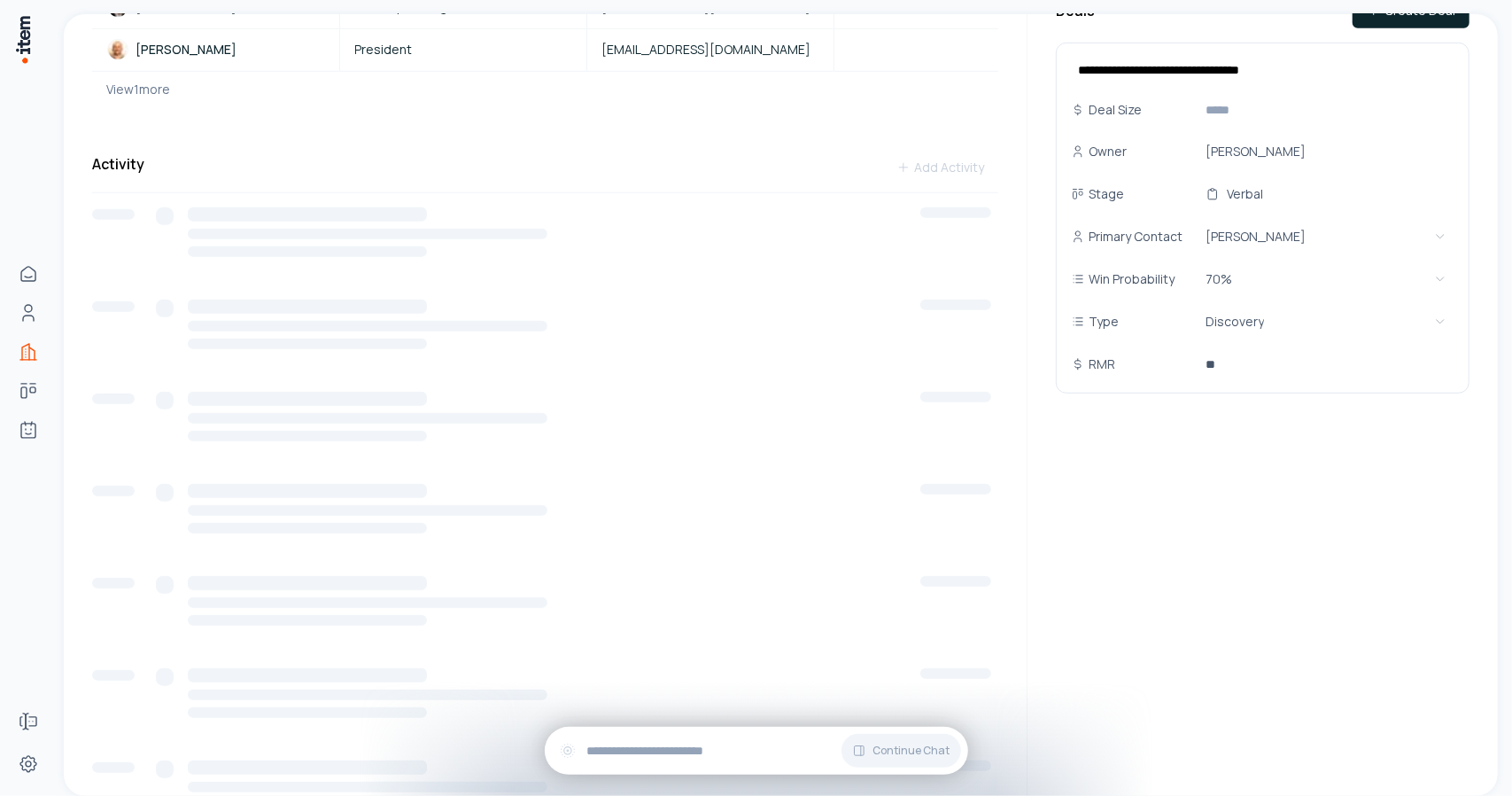
scroll to position [676, 0]
